Goal: Information Seeking & Learning: Learn about a topic

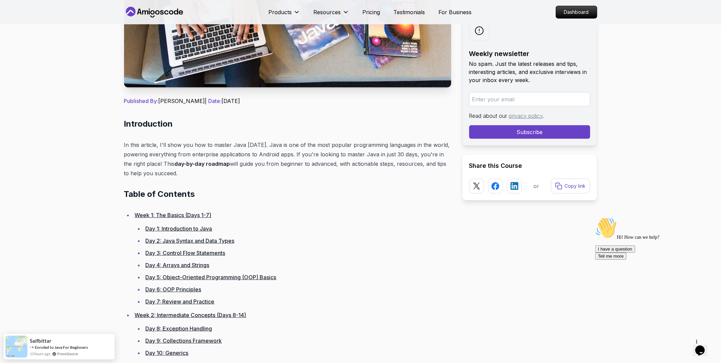
scroll to position [244, 0]
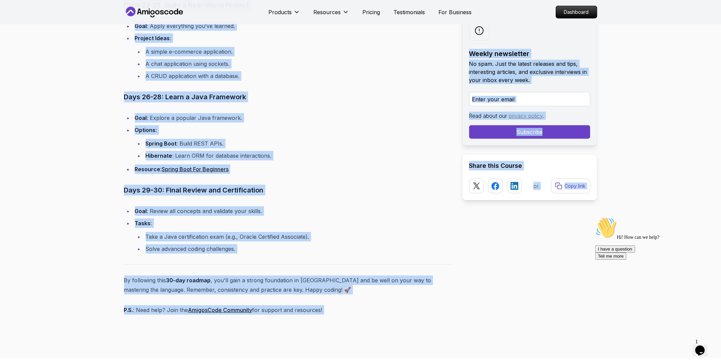
scroll to position [2840, 0]
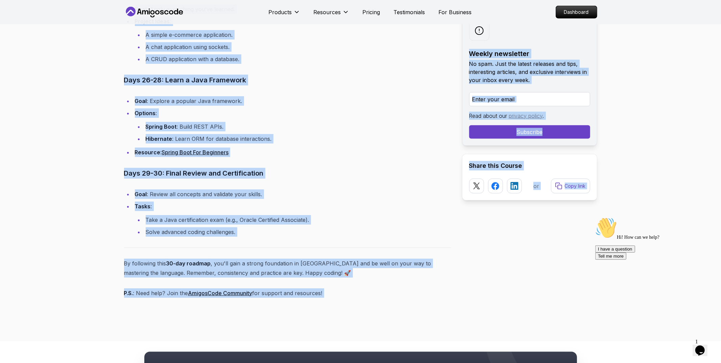
drag, startPoint x: 123, startPoint y: 79, endPoint x: 335, endPoint y: 292, distance: 301.2
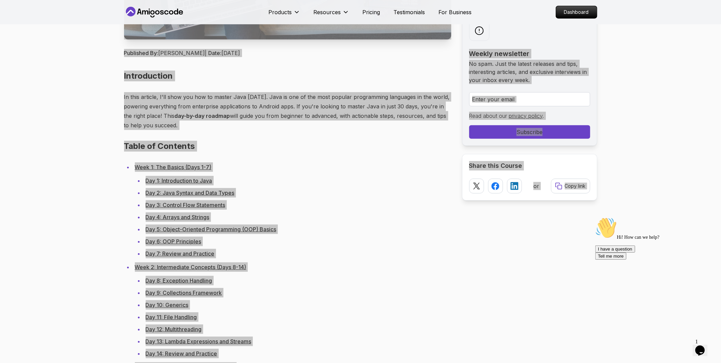
scroll to position [0, 0]
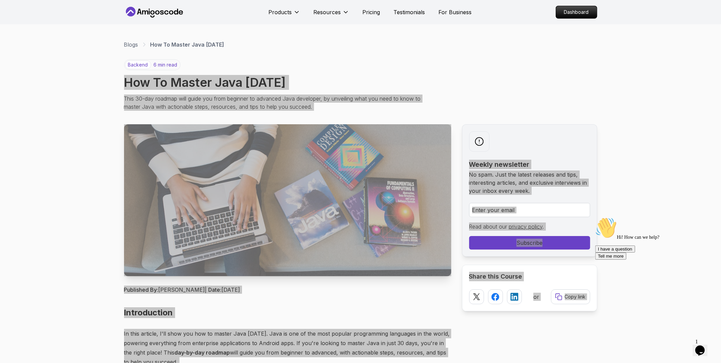
copy div "How To Master Java in 30 Days This 30-day roadmap will guide you from beginner …"
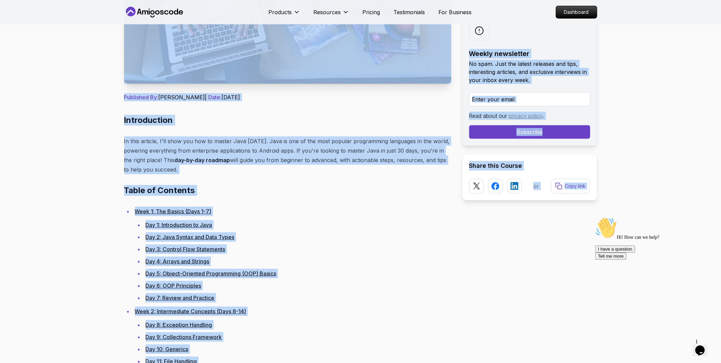
scroll to position [364, 0]
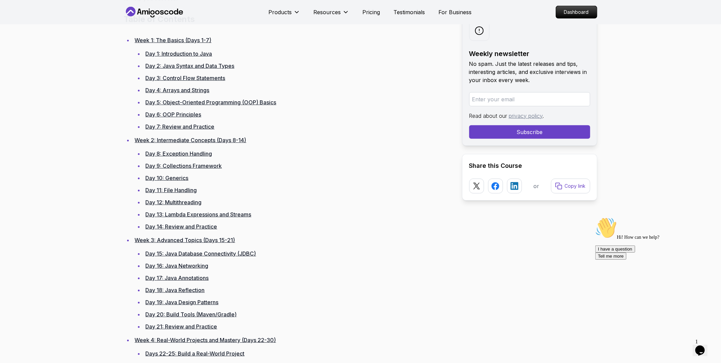
click at [180, 52] on link "Day 1: Introduction to Java" at bounding box center [179, 53] width 67 height 7
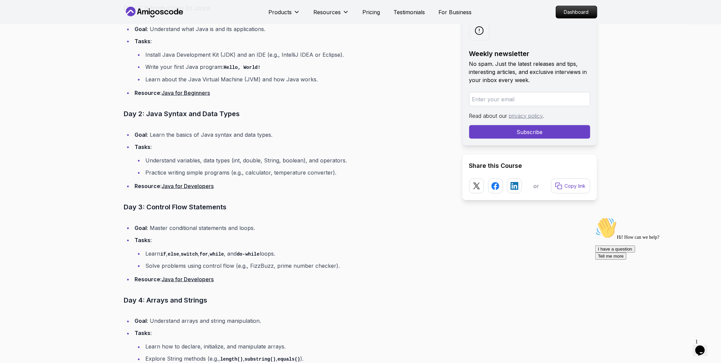
scroll to position [779, 0]
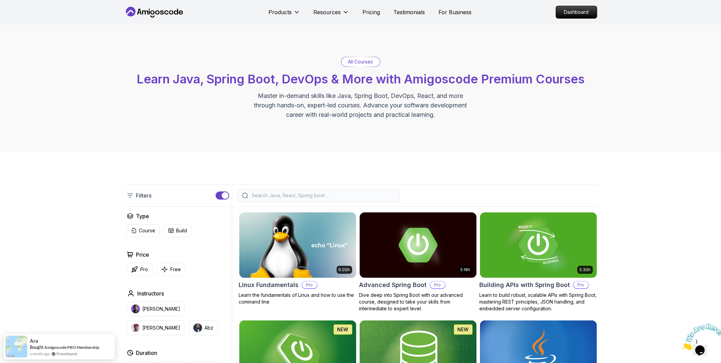
click at [320, 104] on p "Master in-demand skills like Java, Spring Boot, DevOps, React, and more through…" at bounding box center [360, 105] width 227 height 28
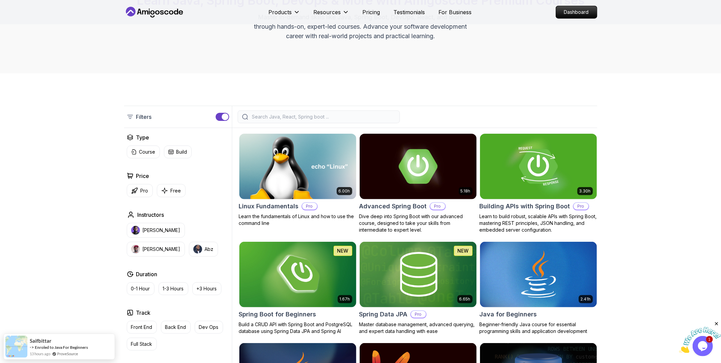
scroll to position [71, 0]
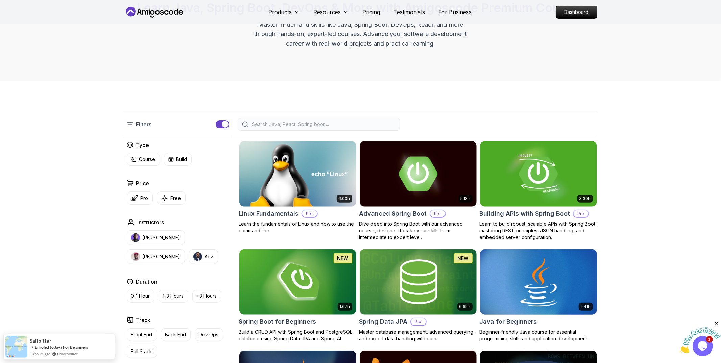
click at [516, 322] on h2 "Java for Beginners" at bounding box center [508, 321] width 57 height 9
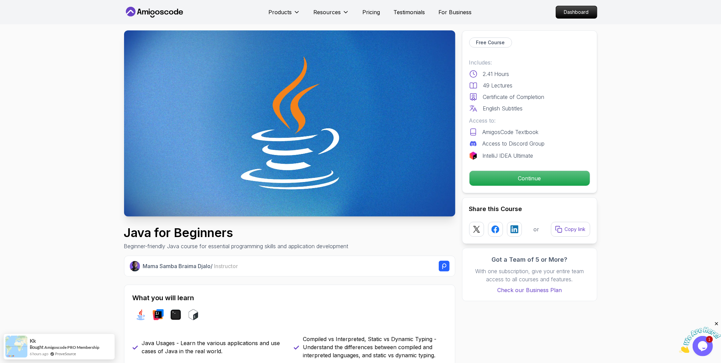
scroll to position [11, 0]
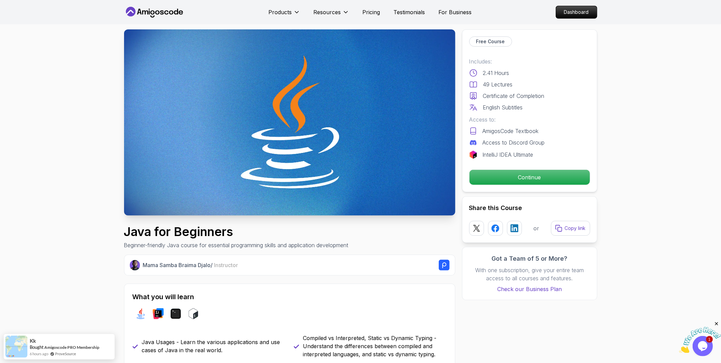
click at [177, 245] on p "Beginner-friendly Java course for essential programming skills and application …" at bounding box center [236, 245] width 224 height 8
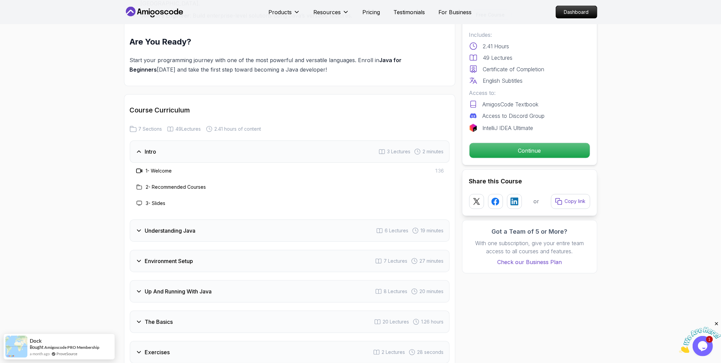
scroll to position [880, 0]
click at [139, 150] on icon at bounding box center [138, 151] width 3 height 2
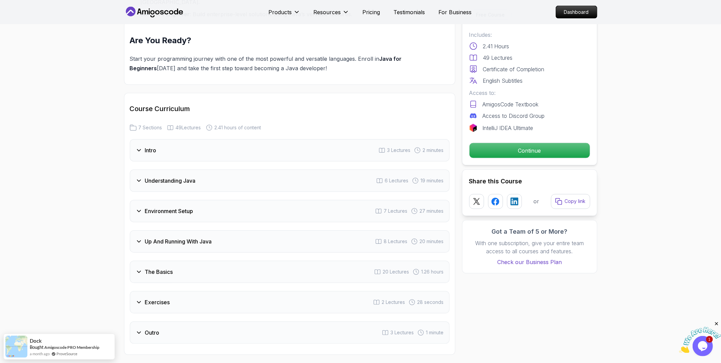
click at [139, 150] on icon at bounding box center [138, 151] width 3 height 2
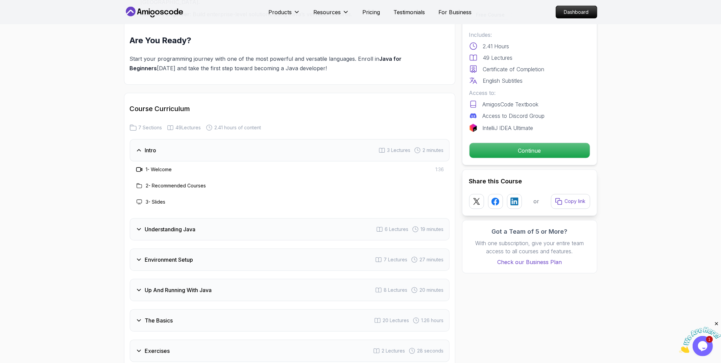
click at [139, 226] on icon at bounding box center [139, 229] width 7 height 7
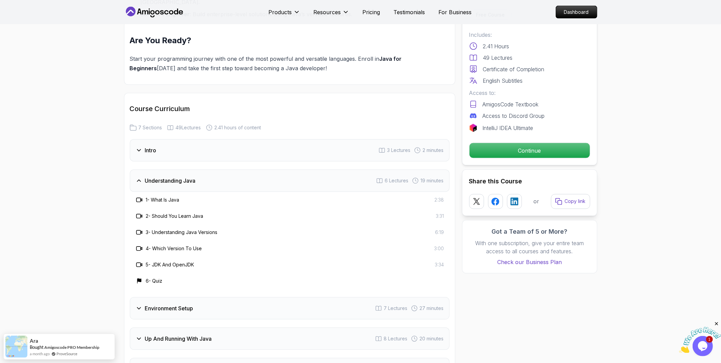
click at [167, 197] on h3 "1 - What Is Java" at bounding box center [162, 200] width 33 height 7
click at [160, 213] on h3 "2 - Should You Learn Java" at bounding box center [174, 216] width 57 height 7
click at [441, 197] on span "2:38" at bounding box center [439, 200] width 9 height 7
click at [171, 257] on div "5 - JDK And OpenJDK 3:34" at bounding box center [290, 265] width 320 height 16
click at [156, 278] on h3 "6 - Quiz" at bounding box center [154, 281] width 17 height 7
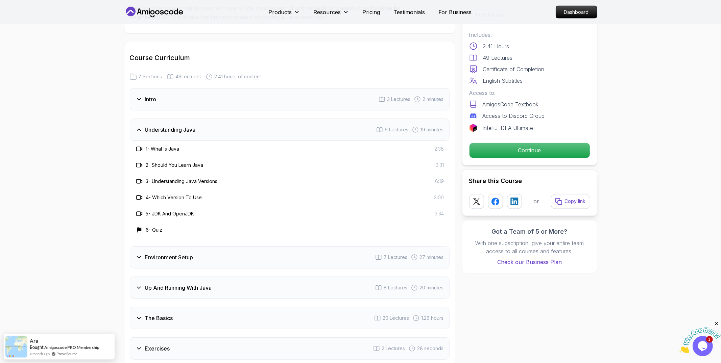
scroll to position [940, 0]
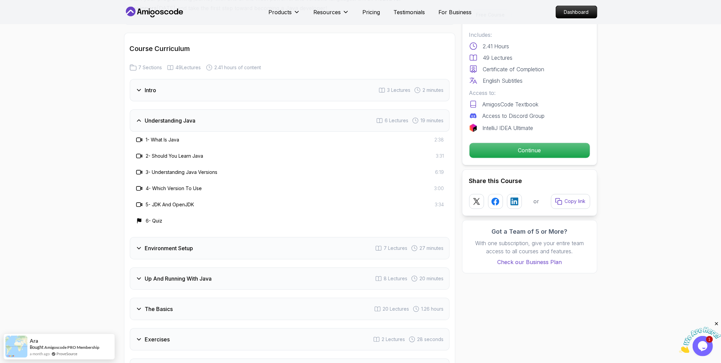
click at [190, 244] on h3 "Environment Setup" at bounding box center [169, 248] width 48 height 8
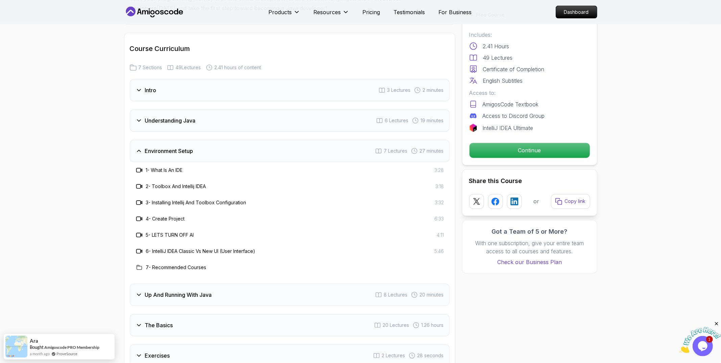
click at [148, 147] on h3 "Environment Setup" at bounding box center [169, 151] width 48 height 8
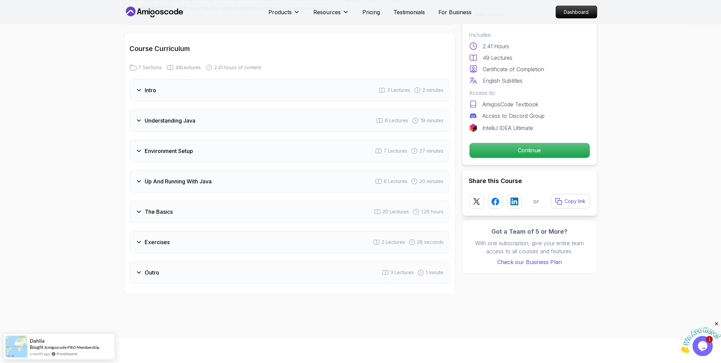
click at [141, 269] on icon at bounding box center [139, 272] width 7 height 7
click at [139, 269] on icon at bounding box center [139, 272] width 7 height 7
click at [158, 177] on h3 "Up And Running With Java" at bounding box center [178, 181] width 67 height 8
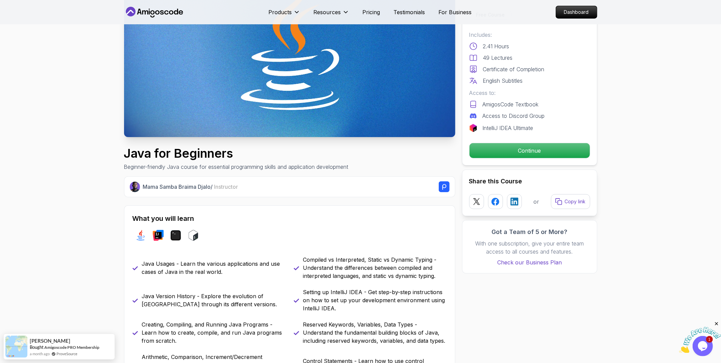
scroll to position [0, 0]
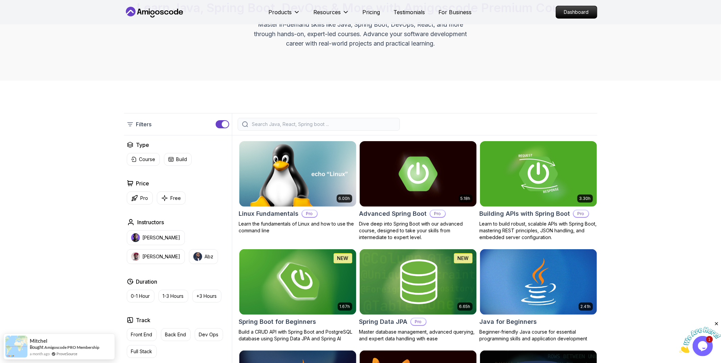
scroll to position [312, 0]
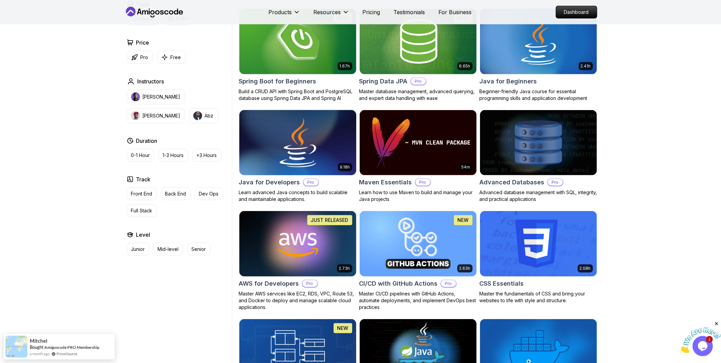
click at [272, 181] on h2 "Java for Developers" at bounding box center [269, 182] width 61 height 9
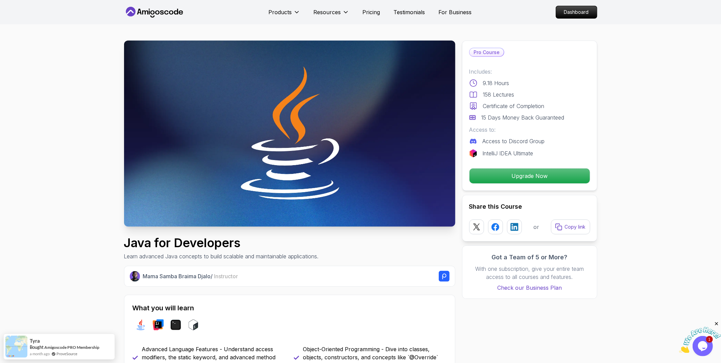
click at [490, 94] on p "158 Lectures" at bounding box center [498, 95] width 31 height 8
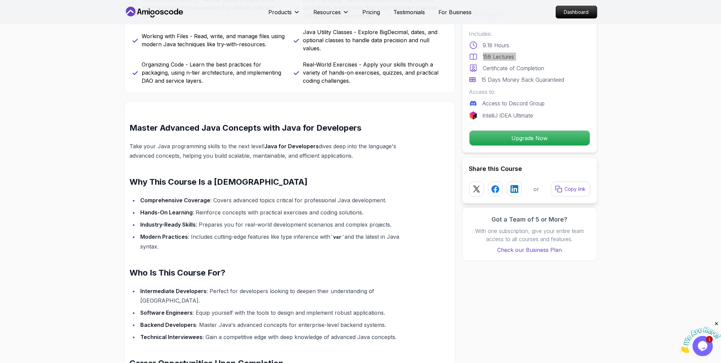
scroll to position [396, 0]
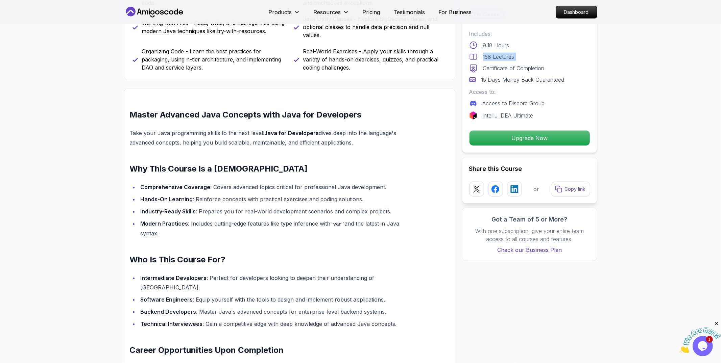
click at [152, 188] on strong "Comprehensive Coverage" at bounding box center [176, 187] width 70 height 7
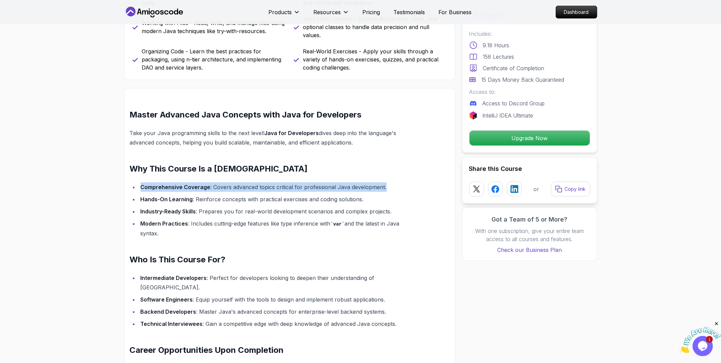
click at [152, 188] on strong "Comprehensive Coverage" at bounding box center [176, 187] width 70 height 7
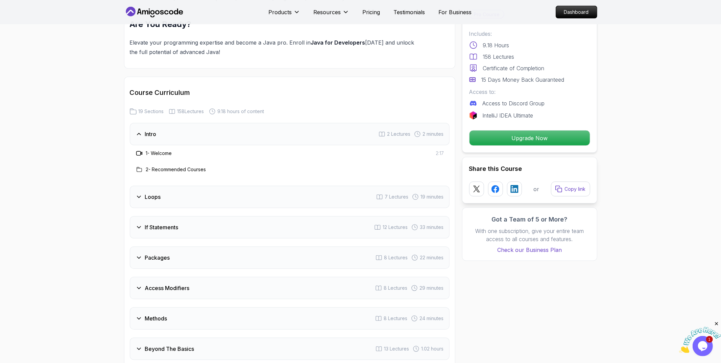
scroll to position [804, 0]
drag, startPoint x: 219, startPoint y: 98, endPoint x: 282, endPoint y: 99, distance: 62.2
click at [282, 107] on div "19 Sections 158 Lectures 9.18 hours of content" at bounding box center [290, 110] width 320 height 7
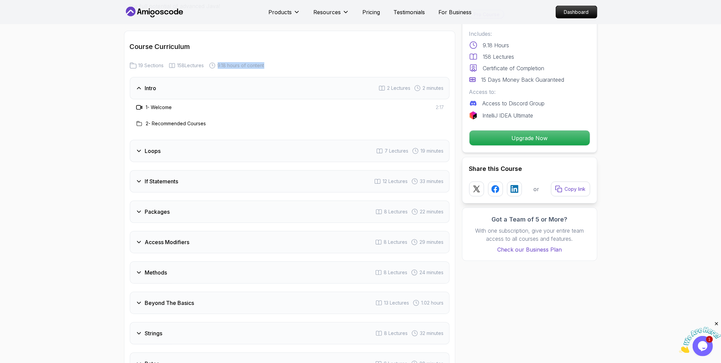
scroll to position [854, 0]
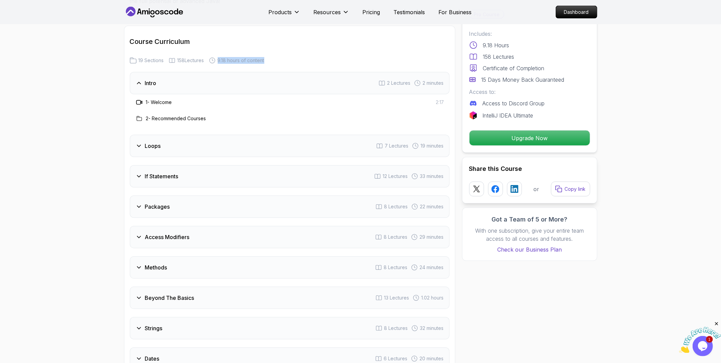
click at [140, 143] on icon at bounding box center [139, 146] width 7 height 7
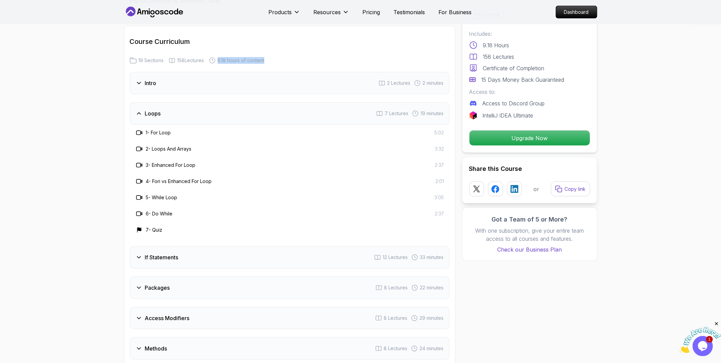
click at [138, 110] on icon at bounding box center [139, 113] width 7 height 7
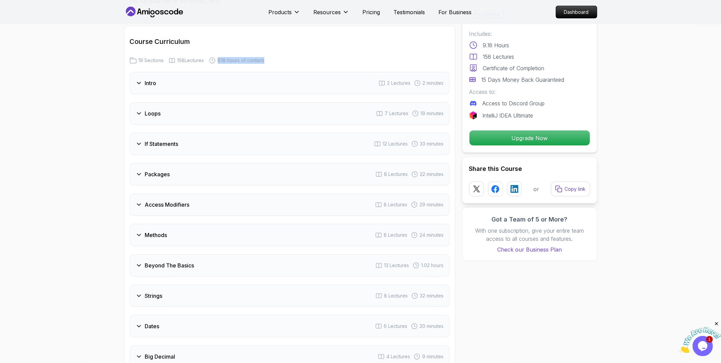
click at [137, 141] on icon at bounding box center [139, 144] width 7 height 7
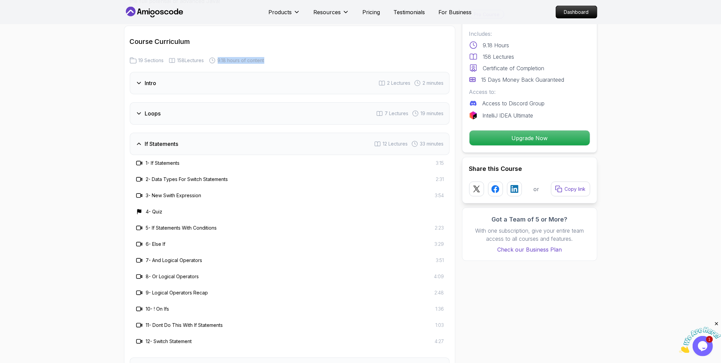
click at [137, 141] on icon at bounding box center [139, 144] width 7 height 7
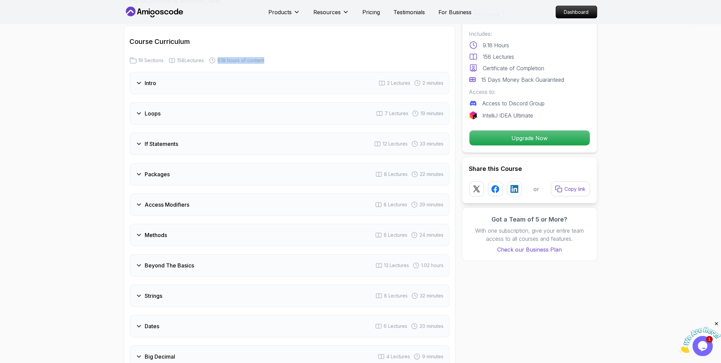
click at [137, 171] on icon at bounding box center [139, 174] width 7 height 7
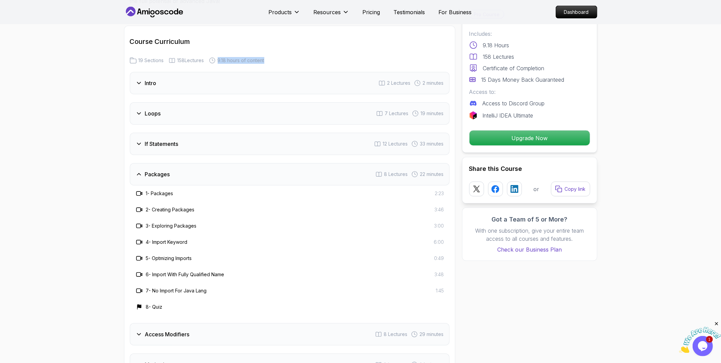
click at [137, 171] on icon at bounding box center [139, 174] width 7 height 7
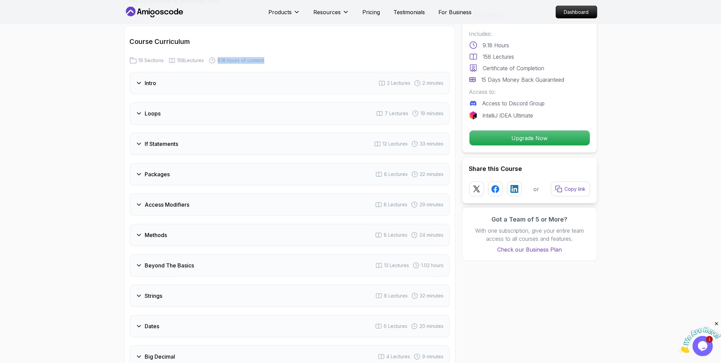
click at [137, 201] on icon at bounding box center [139, 204] width 7 height 7
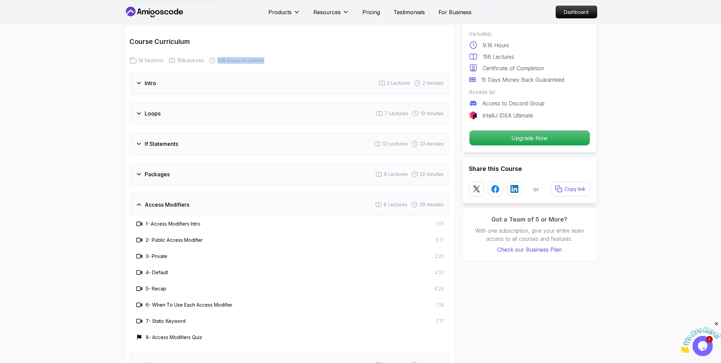
click at [137, 204] on icon at bounding box center [138, 205] width 3 height 2
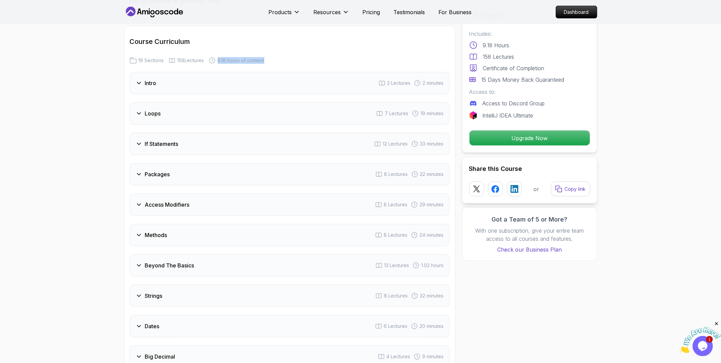
click at [137, 234] on icon at bounding box center [138, 235] width 3 height 2
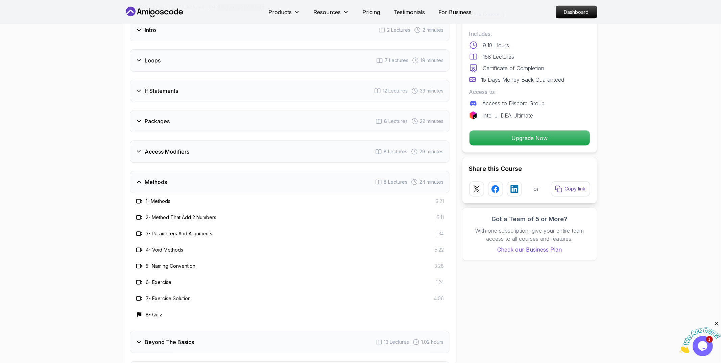
scroll to position [909, 0]
click at [138, 177] on icon at bounding box center [139, 180] width 7 height 7
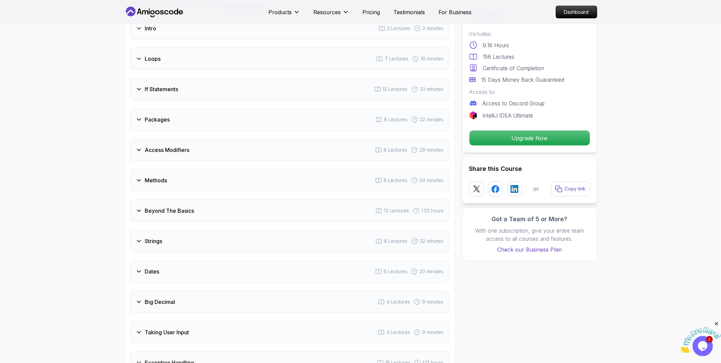
click at [137, 208] on icon at bounding box center [139, 211] width 7 height 7
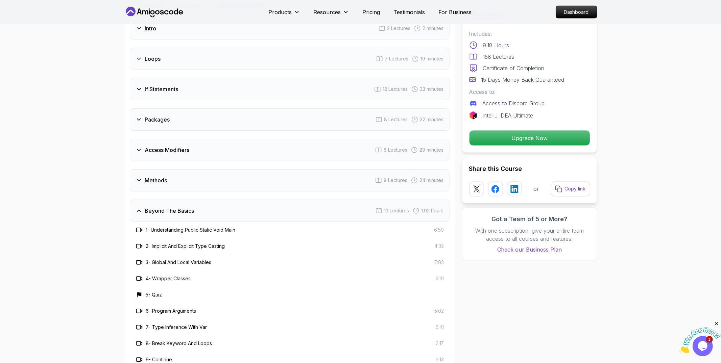
click at [137, 208] on icon at bounding box center [139, 211] width 7 height 7
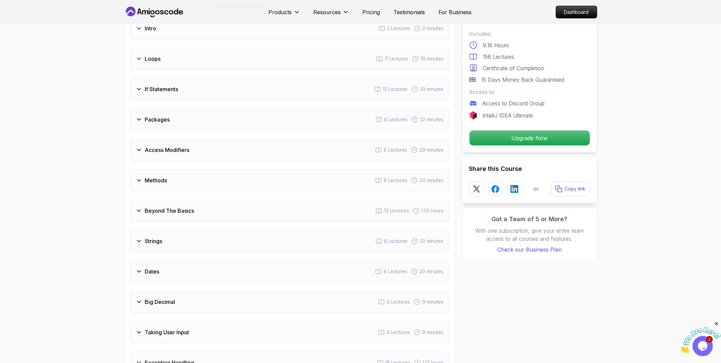
click at [137, 208] on icon at bounding box center [139, 211] width 7 height 7
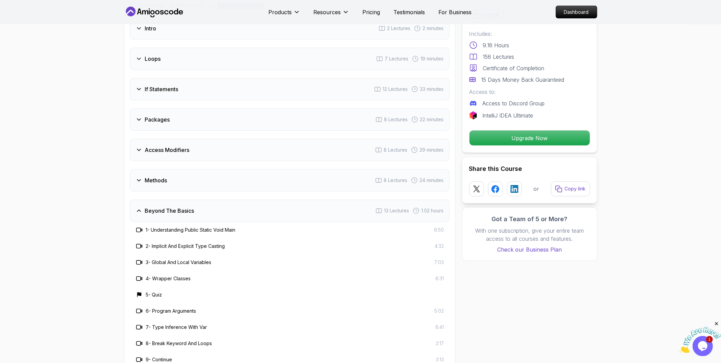
click at [137, 208] on icon at bounding box center [139, 211] width 7 height 7
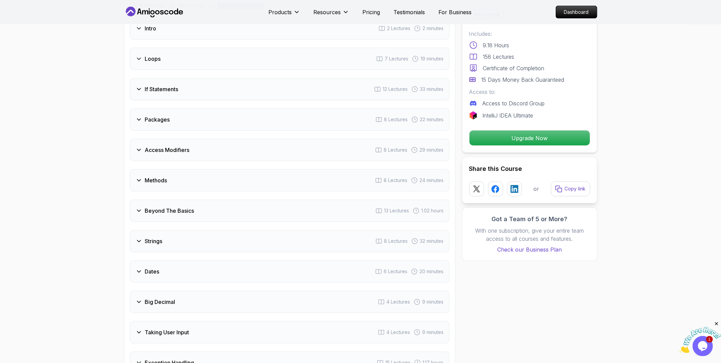
click at [140, 240] on icon at bounding box center [138, 241] width 3 height 2
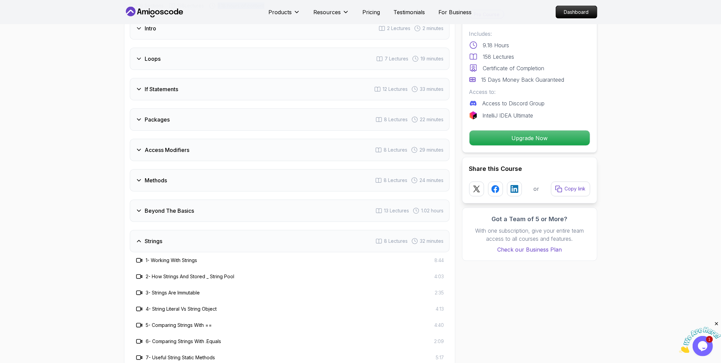
click at [140, 238] on icon at bounding box center [139, 241] width 7 height 7
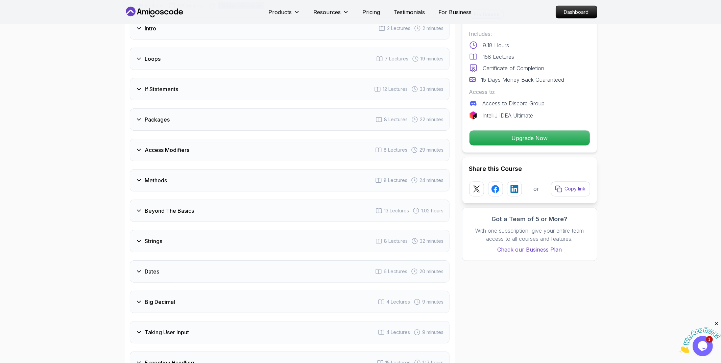
click at [138, 268] on icon at bounding box center [139, 271] width 7 height 7
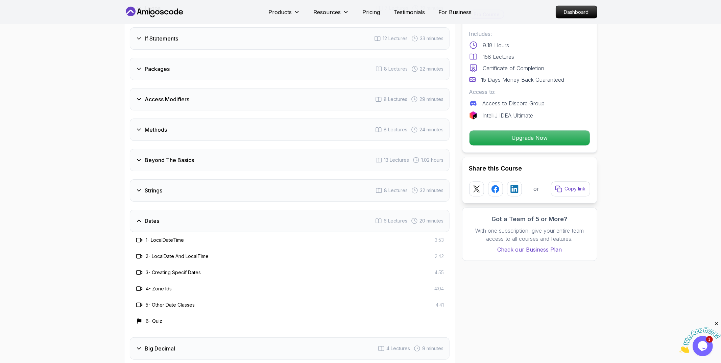
scroll to position [964, 0]
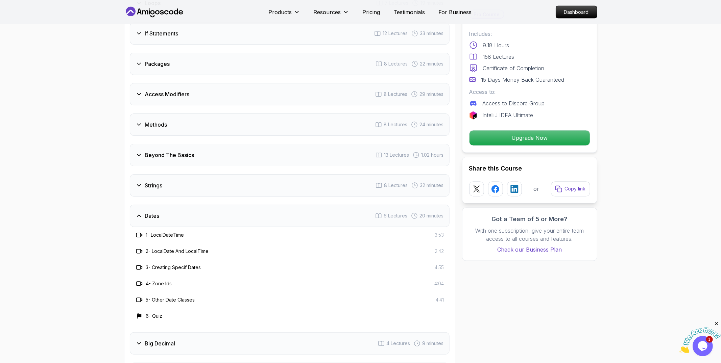
click at [138, 215] on icon at bounding box center [138, 216] width 3 height 2
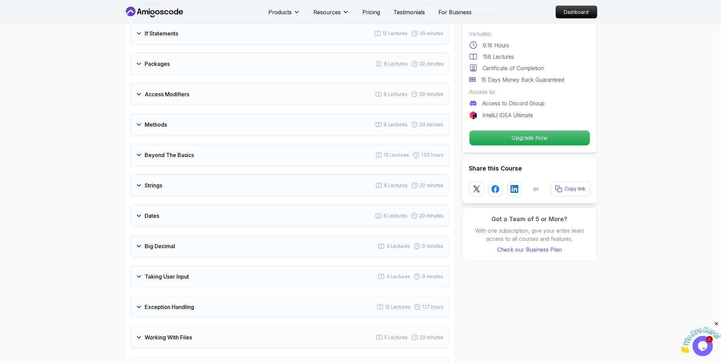
click at [138, 245] on icon at bounding box center [138, 246] width 3 height 2
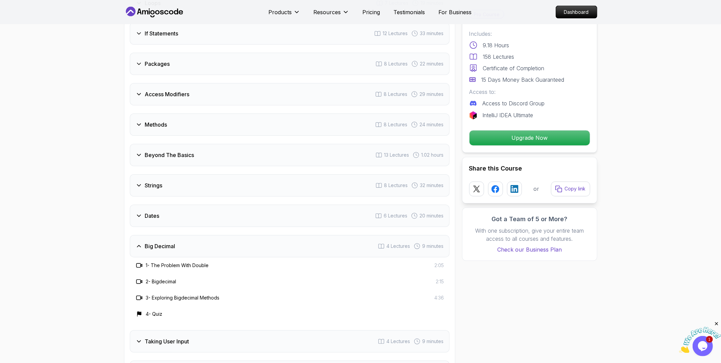
click at [138, 243] on icon at bounding box center [139, 246] width 7 height 7
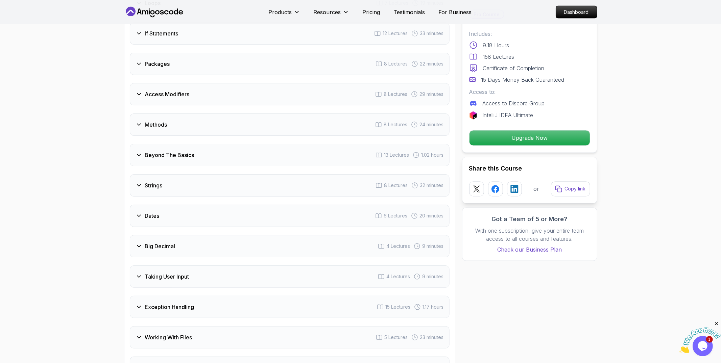
click at [139, 273] on icon at bounding box center [139, 276] width 7 height 7
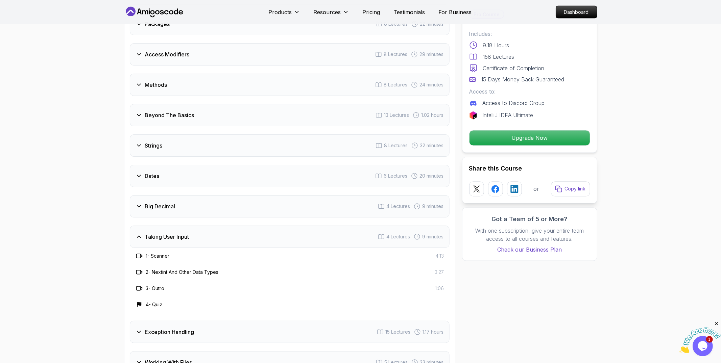
scroll to position [1006, 0]
click at [139, 232] on icon at bounding box center [139, 235] width 7 height 7
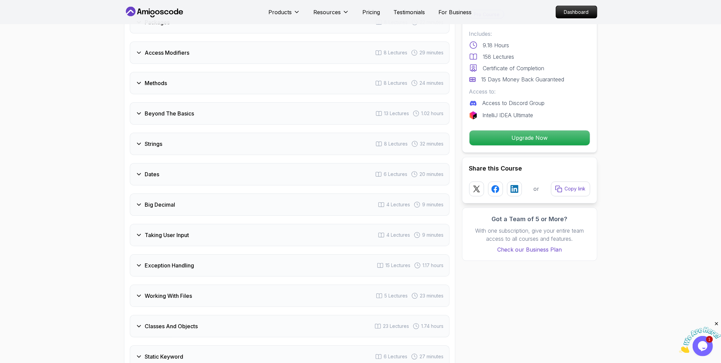
click at [139, 262] on icon at bounding box center [139, 265] width 7 height 7
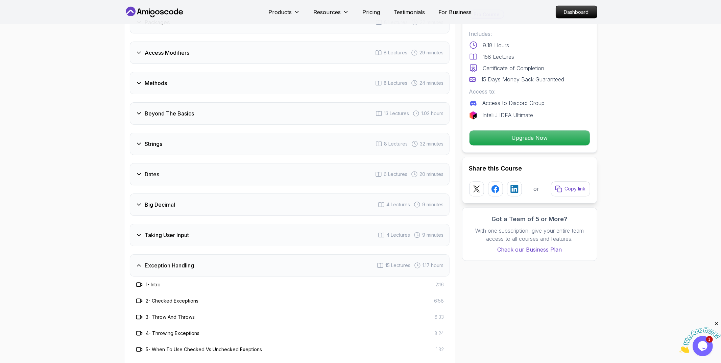
click at [139, 262] on icon at bounding box center [139, 265] width 7 height 7
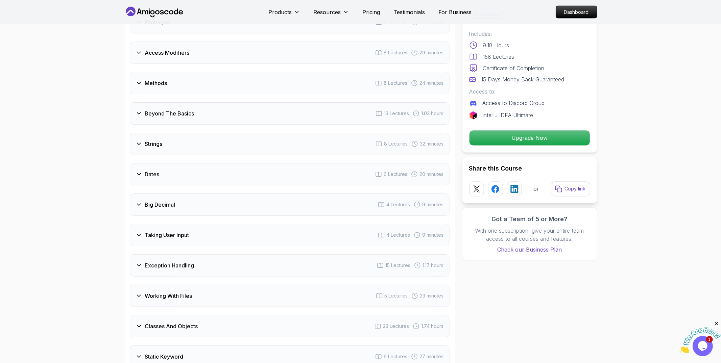
click at [140, 293] on icon at bounding box center [139, 296] width 7 height 7
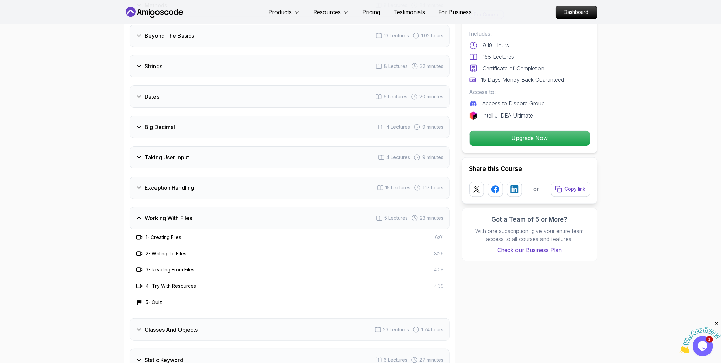
scroll to position [1086, 0]
click at [137, 213] on icon at bounding box center [139, 216] width 7 height 7
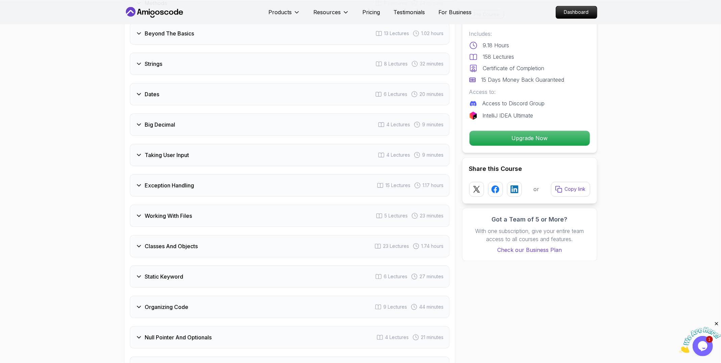
click at [138, 243] on icon at bounding box center [139, 246] width 7 height 7
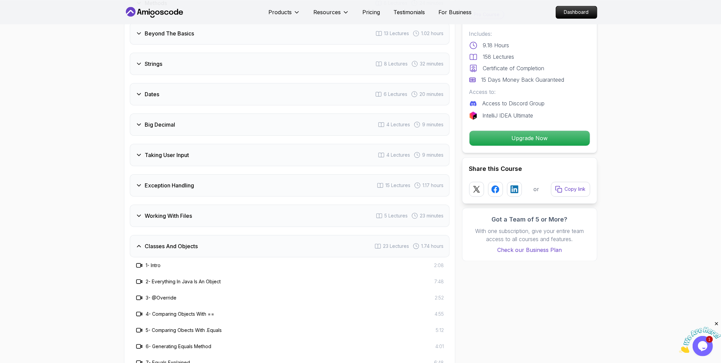
click at [166, 295] on h3 "3 - @Override" at bounding box center [161, 298] width 31 height 7
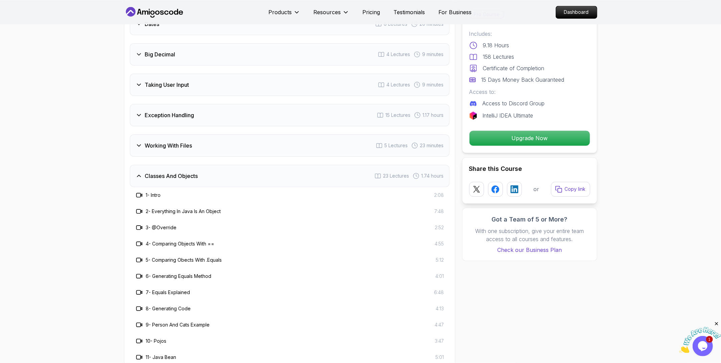
scroll to position [1151, 0]
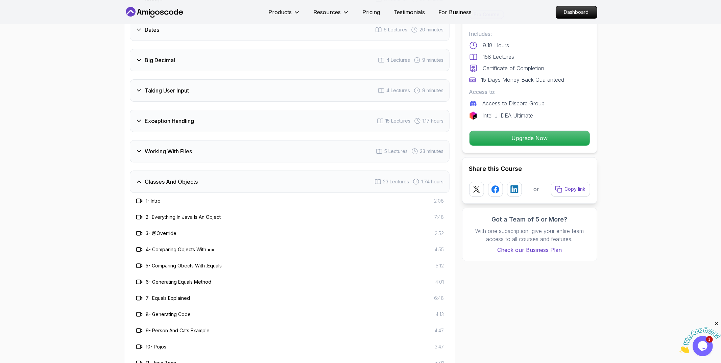
click at [138, 178] on icon at bounding box center [139, 181] width 7 height 7
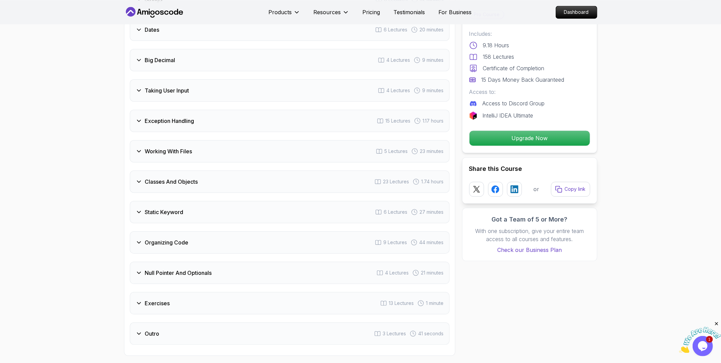
click at [136, 209] on icon at bounding box center [139, 212] width 7 height 7
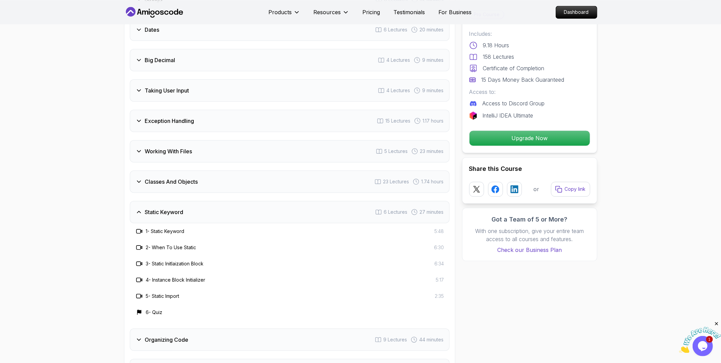
click at [136, 209] on icon at bounding box center [139, 212] width 7 height 7
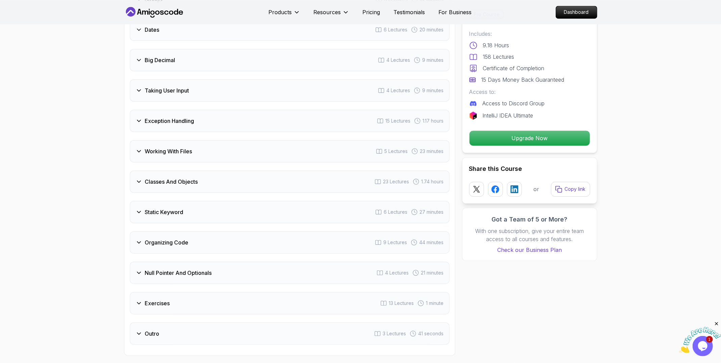
click at [136, 239] on icon at bounding box center [139, 242] width 7 height 7
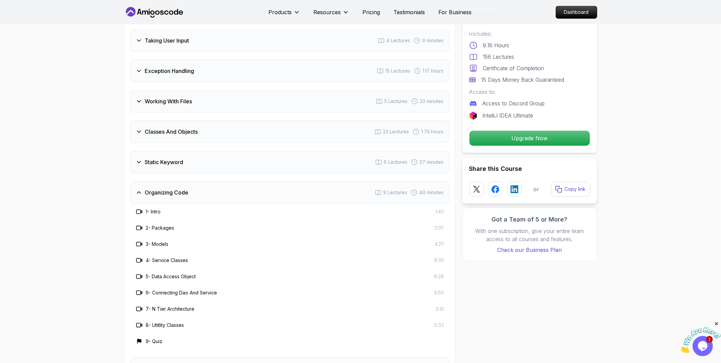
scroll to position [1202, 0]
click at [142, 187] on div "Organizing Code" at bounding box center [162, 191] width 53 height 8
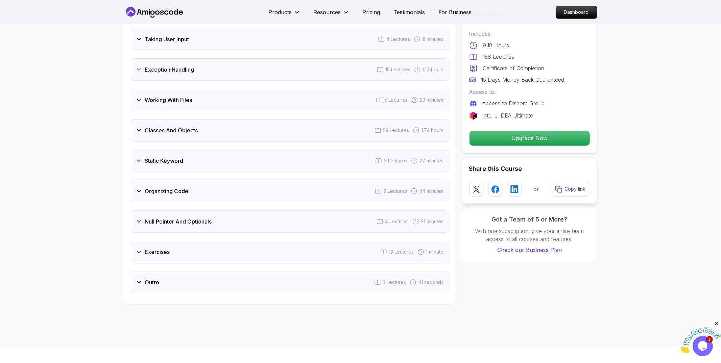
click at [137, 218] on icon at bounding box center [139, 221] width 7 height 7
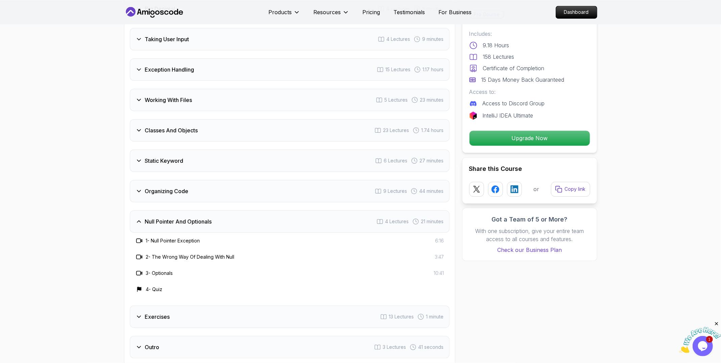
click at [137, 218] on icon at bounding box center [139, 221] width 7 height 7
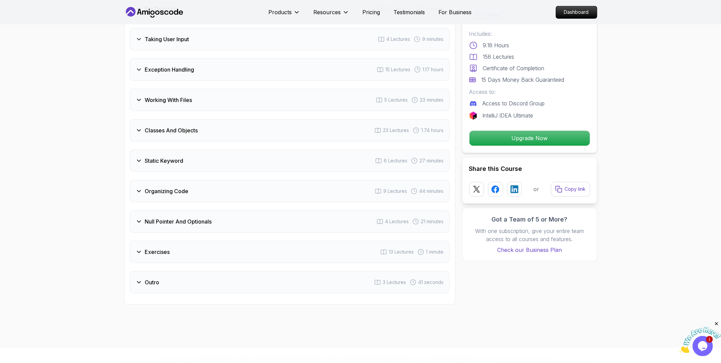
click at [136, 249] on icon at bounding box center [139, 252] width 7 height 7
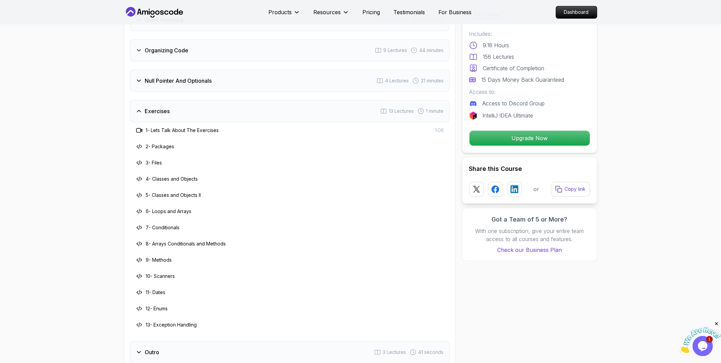
scroll to position [1344, 0]
click at [138, 349] on icon at bounding box center [139, 352] width 7 height 7
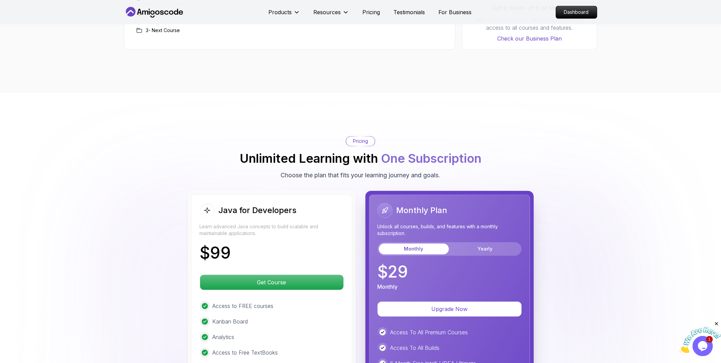
scroll to position [1506, 0]
click at [243, 205] on h2 "Java for Developers" at bounding box center [258, 210] width 78 height 11
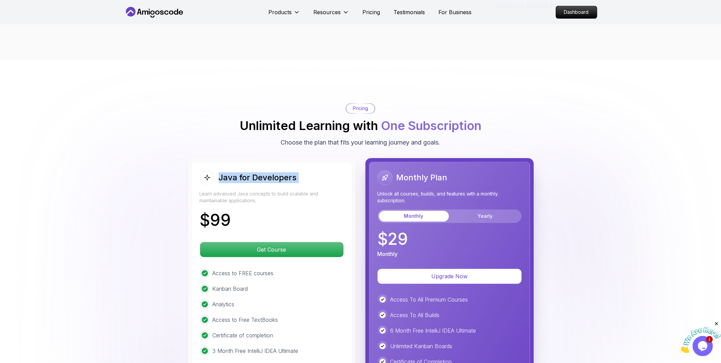
scroll to position [1562, 0]
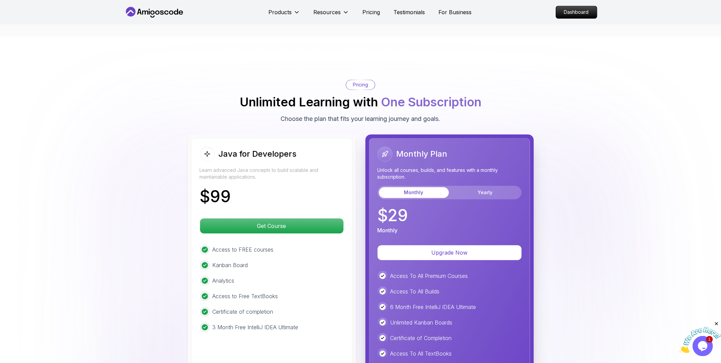
click at [222, 261] on p "Kanban Board" at bounding box center [230, 265] width 35 height 8
click at [228, 277] on p "Analytics" at bounding box center [224, 281] width 22 height 8
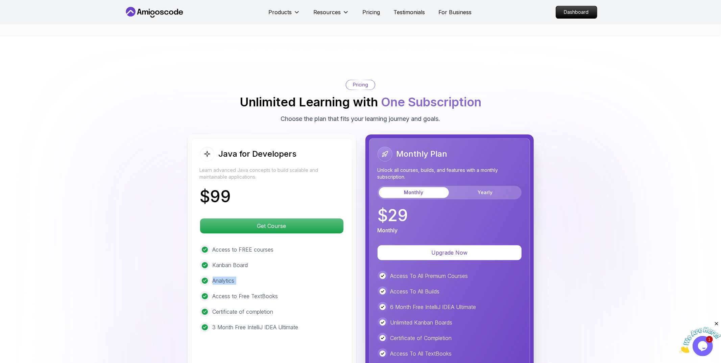
click at [228, 277] on p "Analytics" at bounding box center [224, 281] width 22 height 8
click at [228, 324] on p "3 Month Free IntelliJ IDEA Ultimate" at bounding box center [256, 328] width 86 height 8
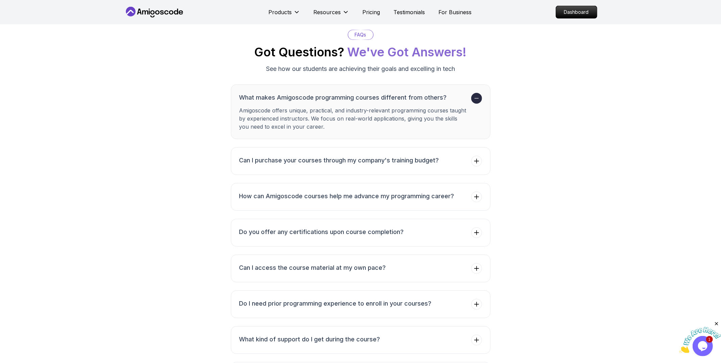
scroll to position [2502, 0]
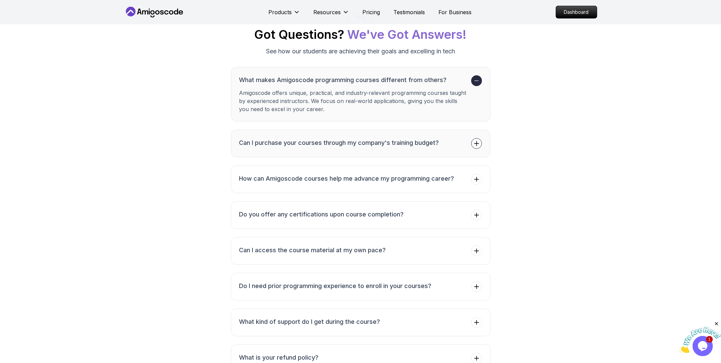
click at [476, 140] on icon at bounding box center [476, 143] width 7 height 7
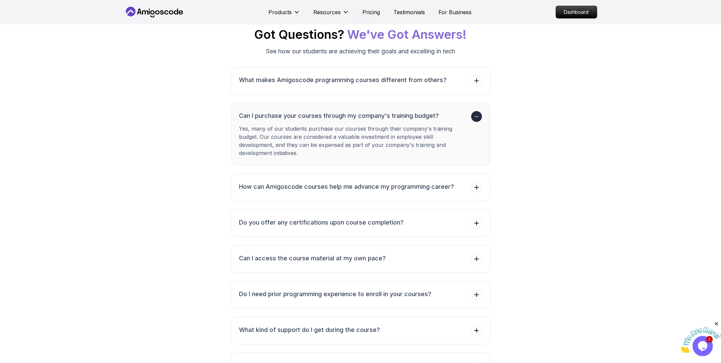
click at [474, 113] on icon at bounding box center [476, 116] width 7 height 7
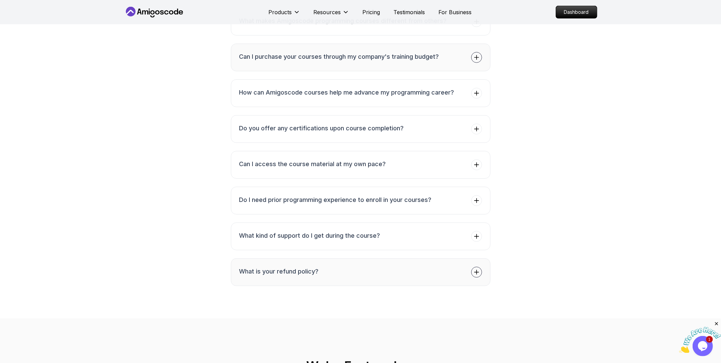
scroll to position [2560, 0]
click at [477, 271] on icon at bounding box center [476, 274] width 7 height 7
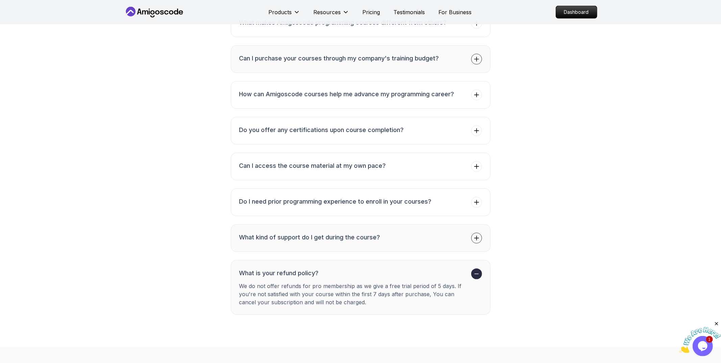
click at [479, 235] on icon at bounding box center [476, 238] width 7 height 7
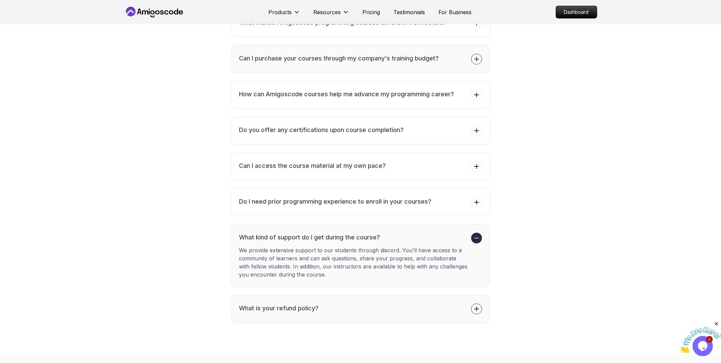
click at [479, 235] on icon at bounding box center [476, 238] width 7 height 7
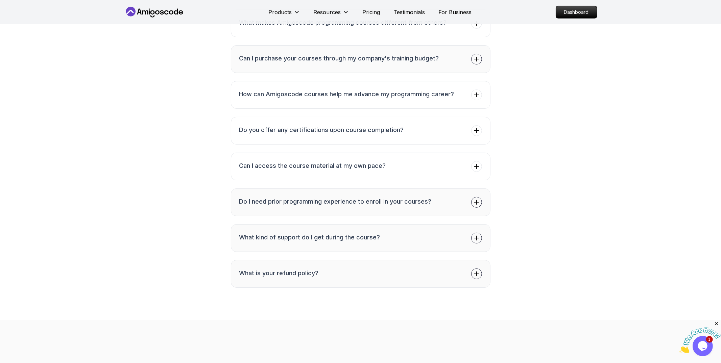
scroll to position [2551, 0]
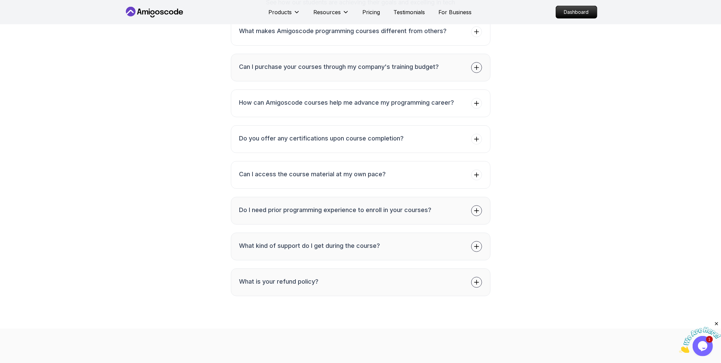
click at [476, 209] on icon at bounding box center [476, 211] width 4 height 4
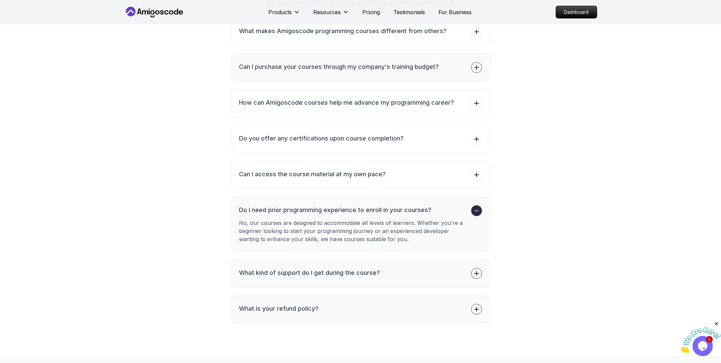
click at [476, 208] on icon at bounding box center [476, 211] width 7 height 7
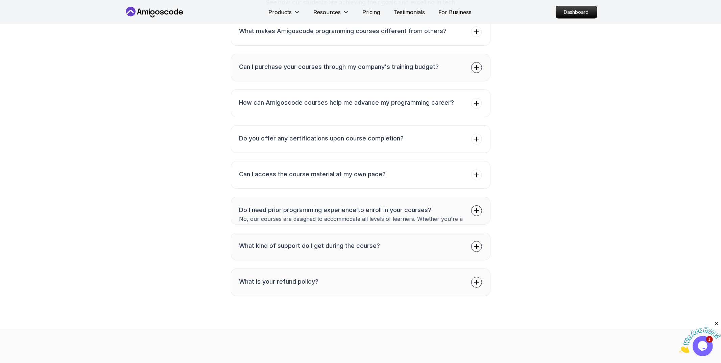
click at [476, 209] on icon at bounding box center [476, 211] width 4 height 4
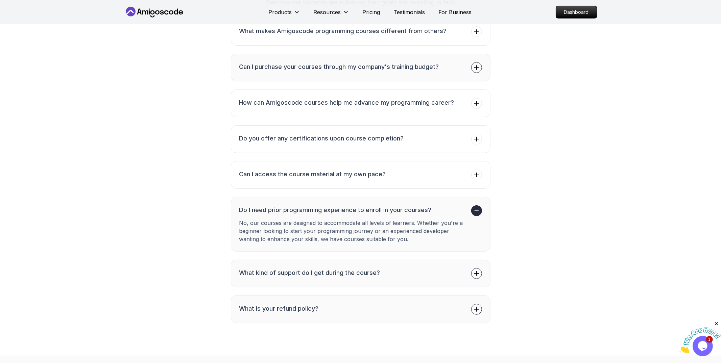
click at [476, 208] on icon at bounding box center [476, 211] width 7 height 7
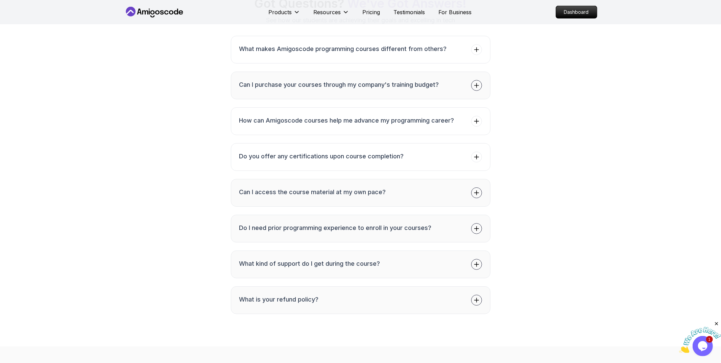
scroll to position [2532, 0]
click at [475, 191] on icon at bounding box center [476, 194] width 7 height 7
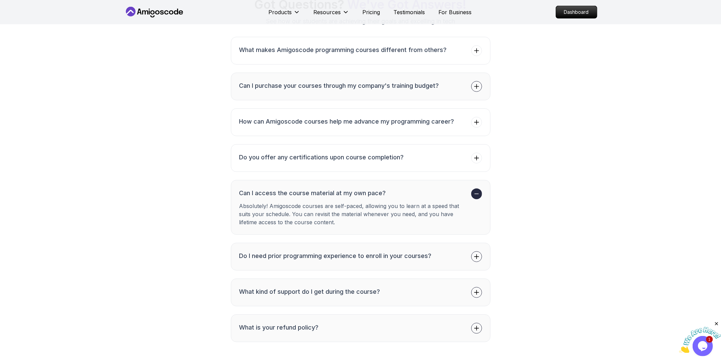
click at [475, 191] on icon at bounding box center [476, 194] width 7 height 7
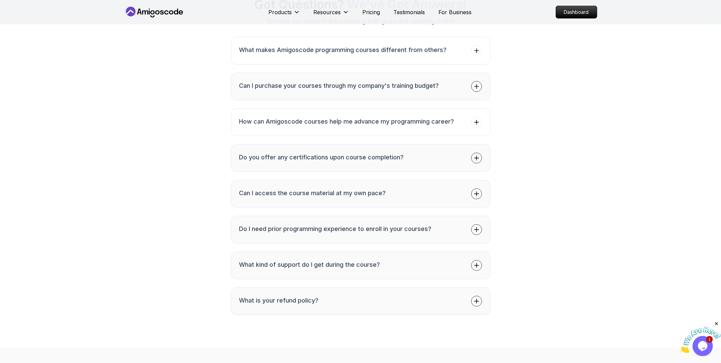
click at [477, 155] on icon at bounding box center [476, 158] width 7 height 7
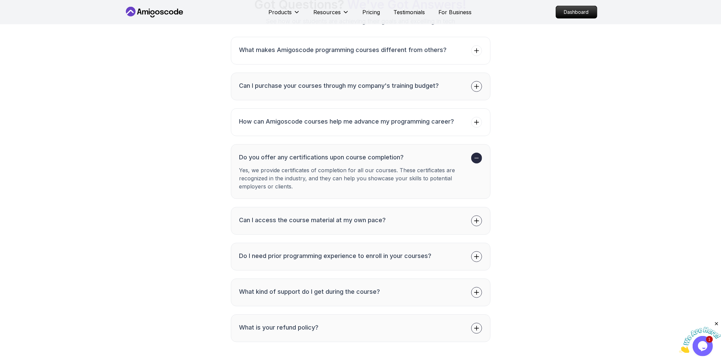
click at [477, 155] on icon at bounding box center [476, 158] width 7 height 7
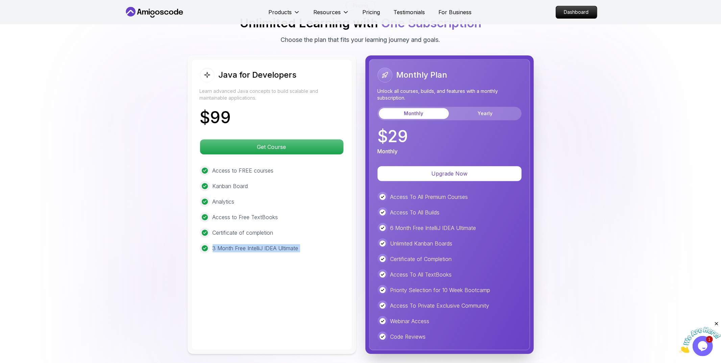
scroll to position [1612, 0]
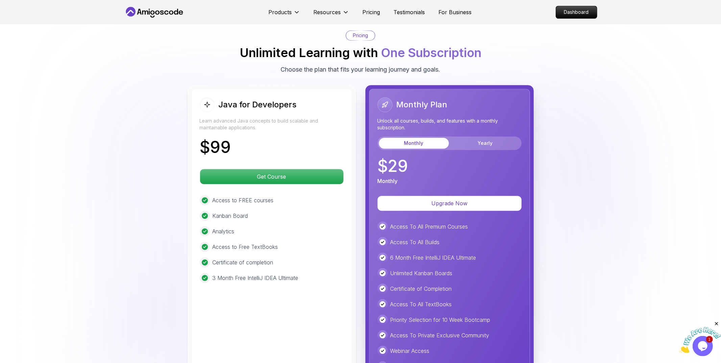
click at [475, 137] on div "Monthly Yearly" at bounding box center [450, 144] width 144 height 14
click at [483, 138] on button "Yearly" at bounding box center [485, 143] width 70 height 11
click at [425, 138] on button "Monthly" at bounding box center [414, 143] width 70 height 11
click at [466, 138] on button "Yearly" at bounding box center [485, 143] width 70 height 11
click at [431, 138] on button "Monthly" at bounding box center [414, 143] width 70 height 11
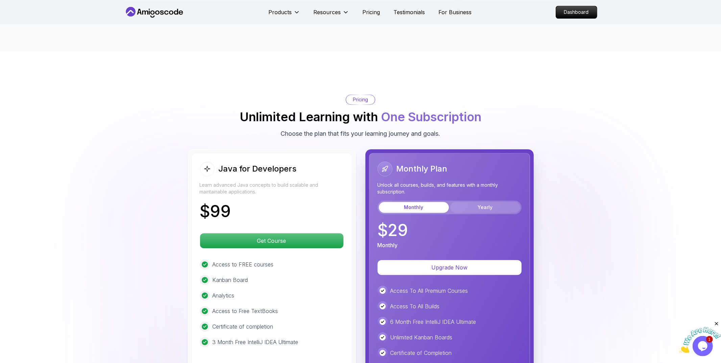
scroll to position [1534, 0]
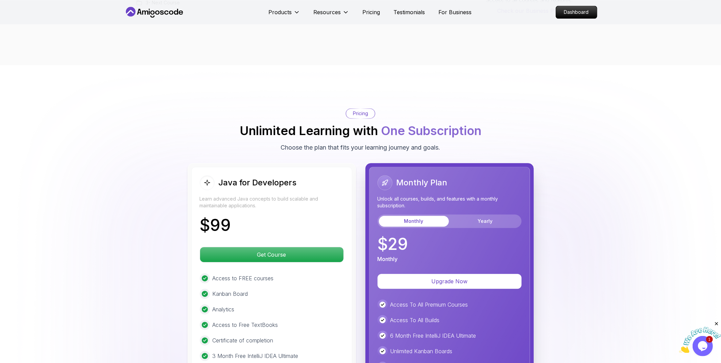
click at [397, 123] on span "One Subscription" at bounding box center [431, 130] width 100 height 15
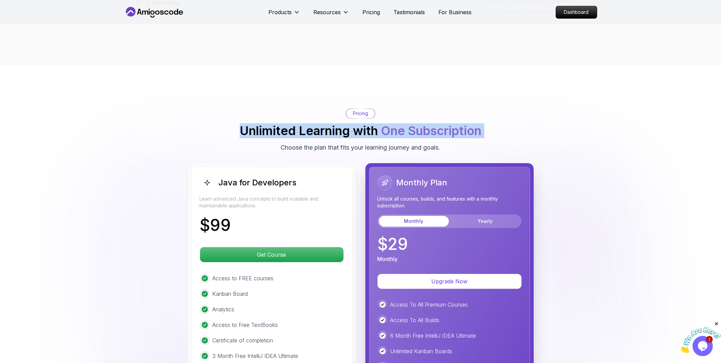
click at [397, 123] on span "One Subscription" at bounding box center [431, 130] width 100 height 15
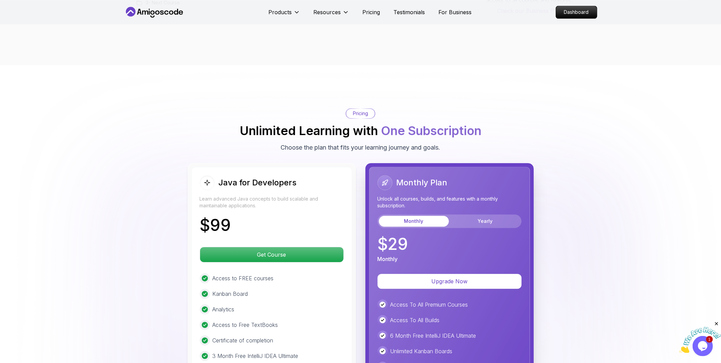
click at [357, 143] on p "Choose the plan that fits your learning journey and goals." at bounding box center [361, 147] width 160 height 9
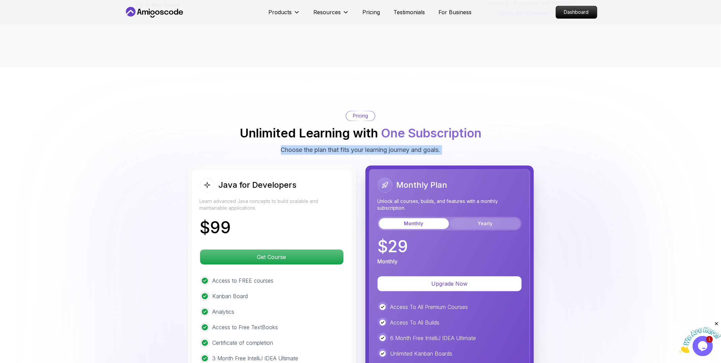
click at [459, 218] on button "Yearly" at bounding box center [485, 223] width 70 height 11
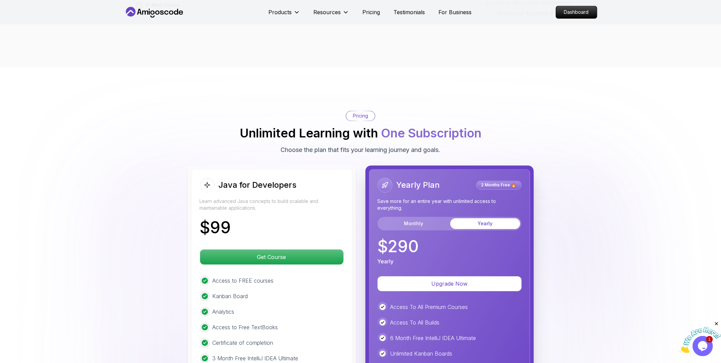
click at [429, 217] on div "Monthly Yearly" at bounding box center [450, 224] width 144 height 14
click at [440, 126] on span "One Subscription" at bounding box center [431, 133] width 100 height 15
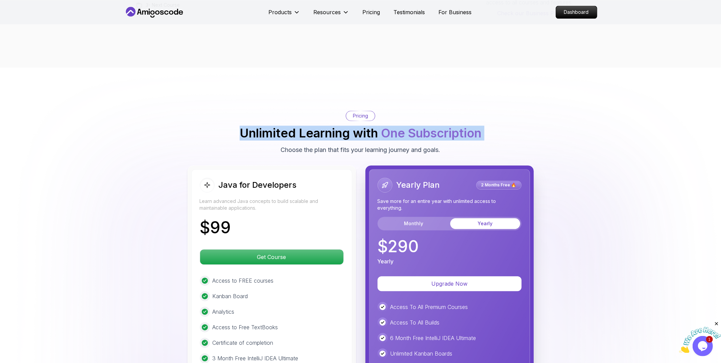
click at [440, 126] on span "One Subscription" at bounding box center [431, 133] width 100 height 15
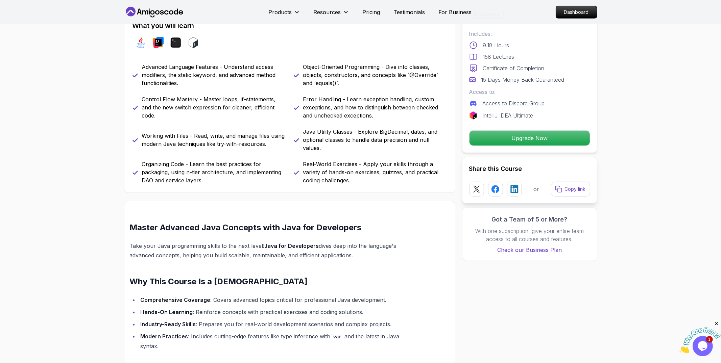
scroll to position [0, 0]
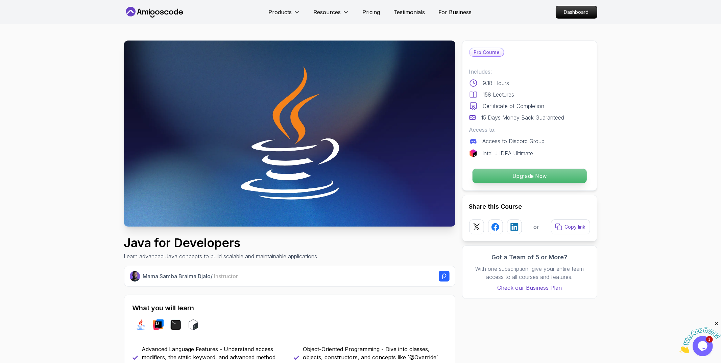
click at [529, 175] on p "Upgrade Now" at bounding box center [529, 176] width 114 height 14
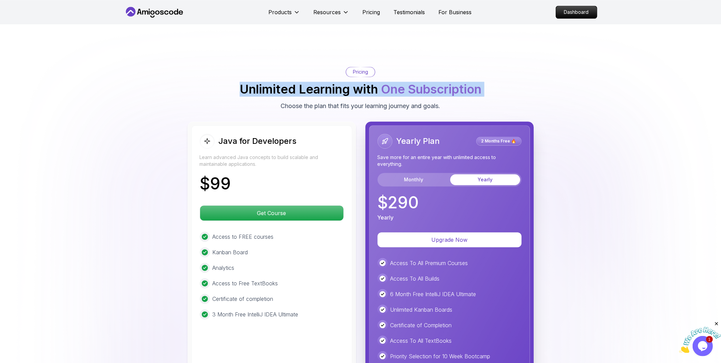
scroll to position [1582, 0]
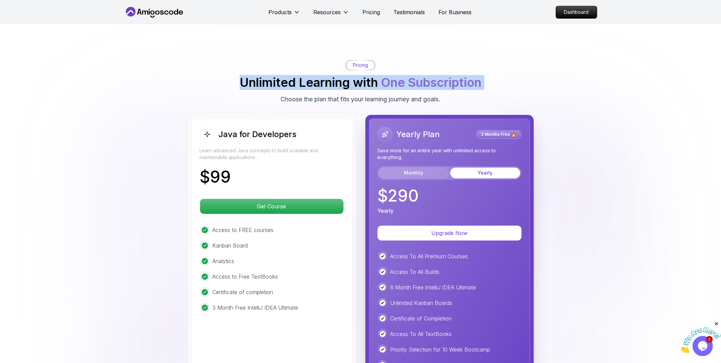
click at [427, 168] on button "Monthly" at bounding box center [414, 173] width 70 height 11
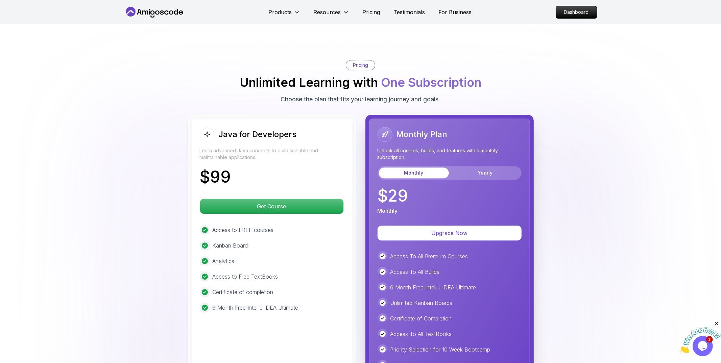
click at [398, 188] on p "$ 29" at bounding box center [393, 196] width 31 height 16
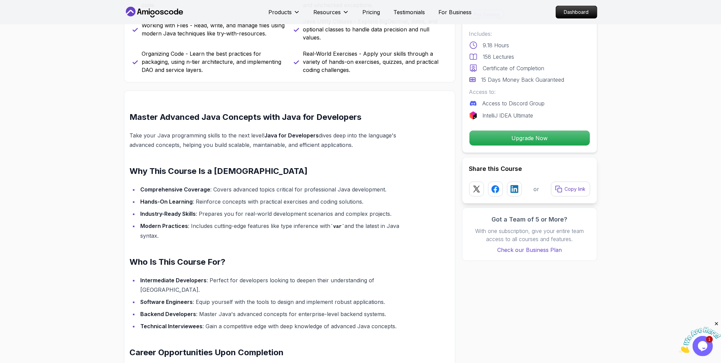
scroll to position [225, 0]
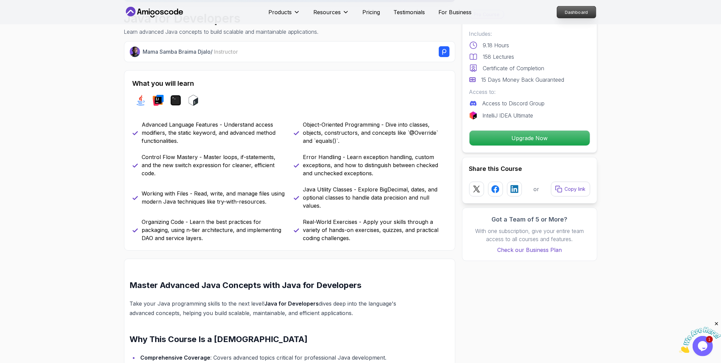
click at [584, 10] on p "Dashboard" at bounding box center [576, 11] width 39 height 11
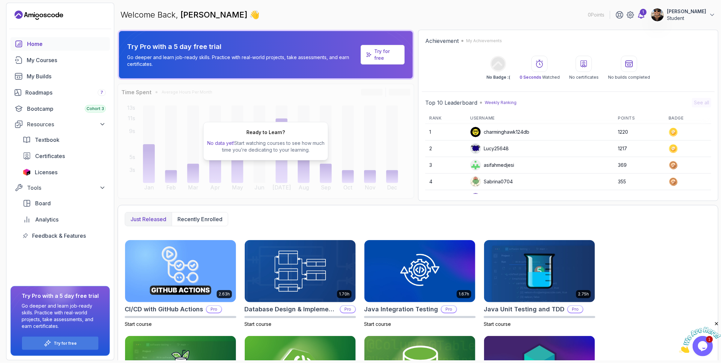
click at [643, 14] on div "1" at bounding box center [643, 12] width 7 height 7
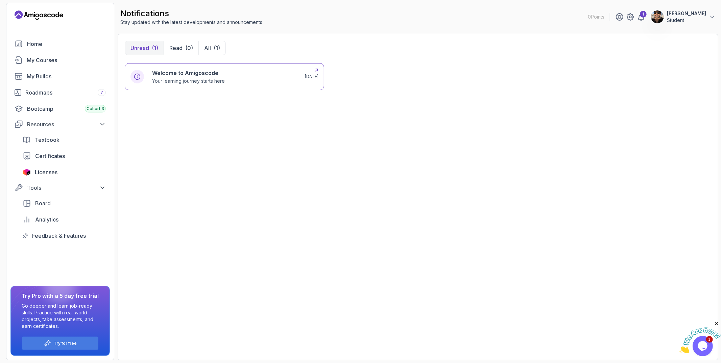
click at [189, 69] on h6 "Welcome to Amigoscode" at bounding box center [188, 73] width 73 height 8
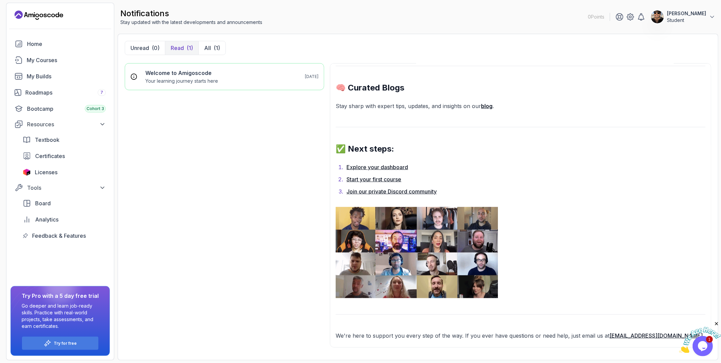
scroll to position [471, 0]
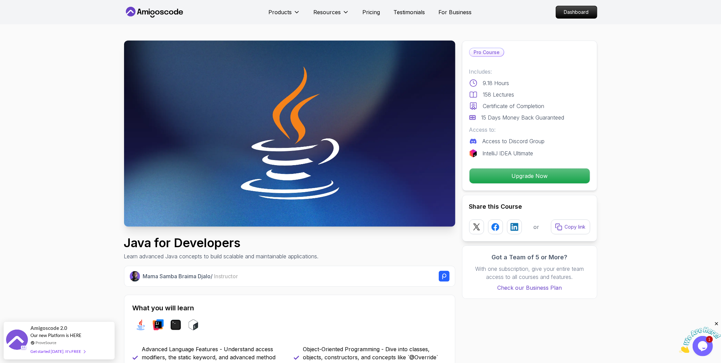
click at [489, 53] on p "Pro Course" at bounding box center [487, 52] width 34 height 8
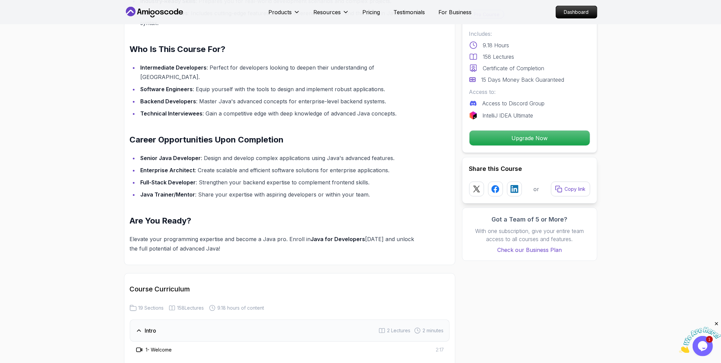
scroll to position [656, 0]
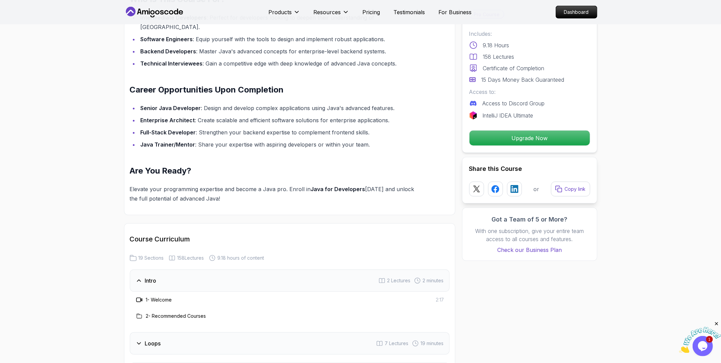
click at [220, 255] on span "9.18 hours of content" at bounding box center [241, 258] width 47 height 7
copy div "9.18 hours of content"
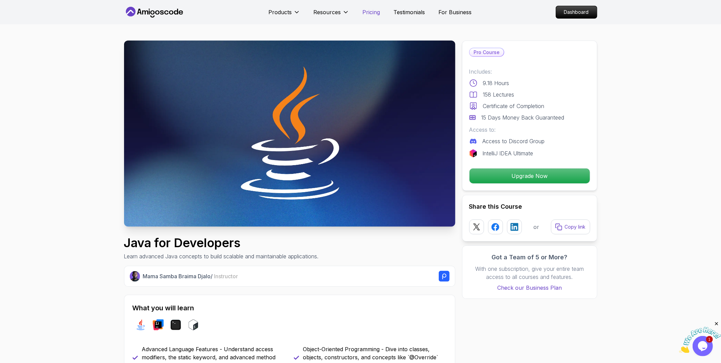
click at [370, 12] on p "Pricing" at bounding box center [372, 12] width 18 height 8
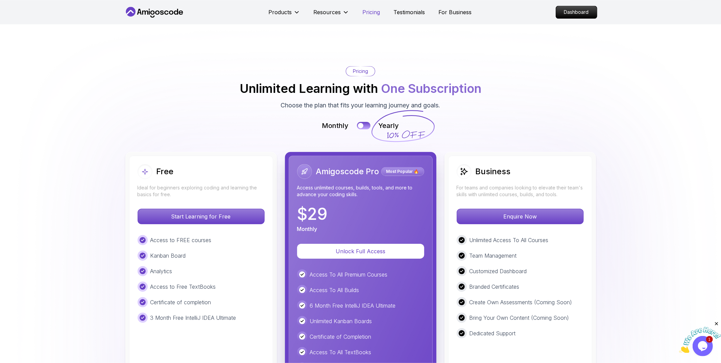
scroll to position [1444, 0]
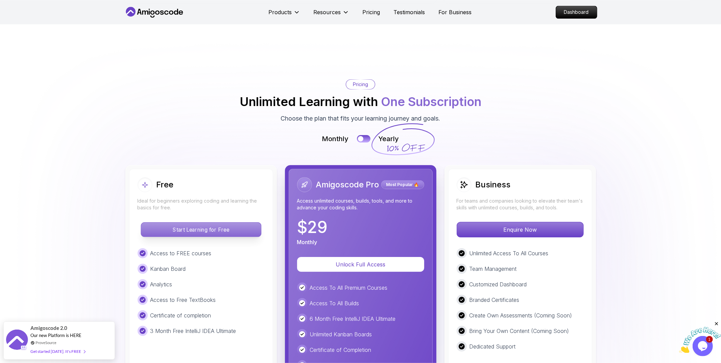
click at [200, 223] on p "Start Learning for Free" at bounding box center [201, 230] width 120 height 14
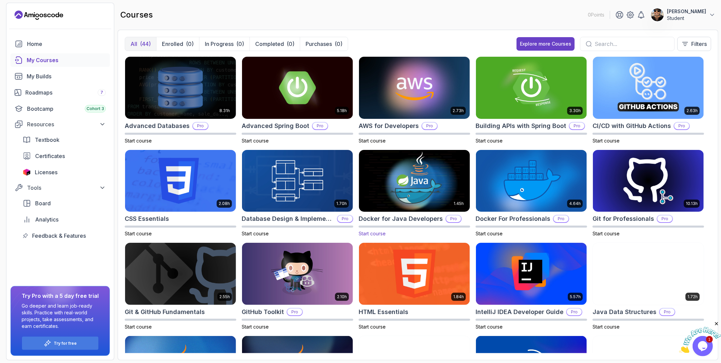
scroll to position [200, 0]
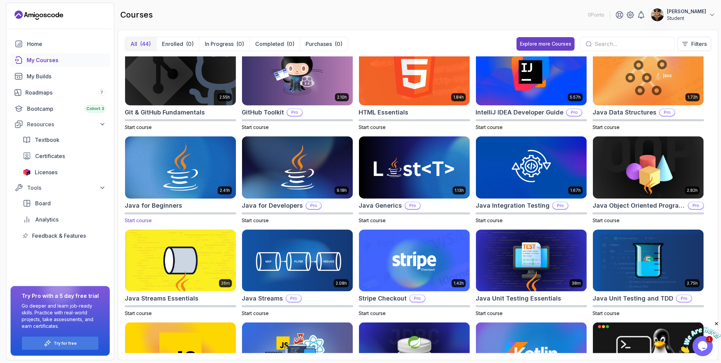
click at [143, 204] on h2 "Java for Beginners" at bounding box center [153, 205] width 57 height 9
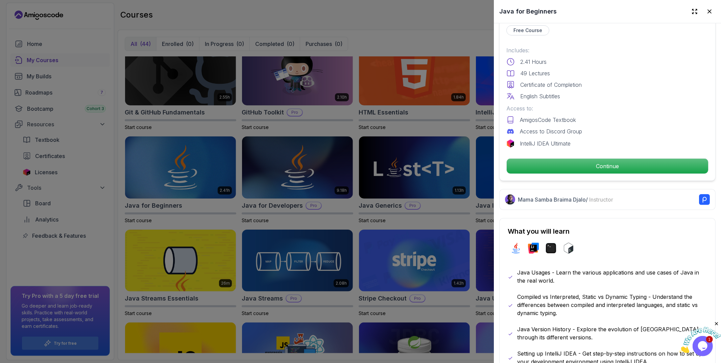
scroll to position [166, 0]
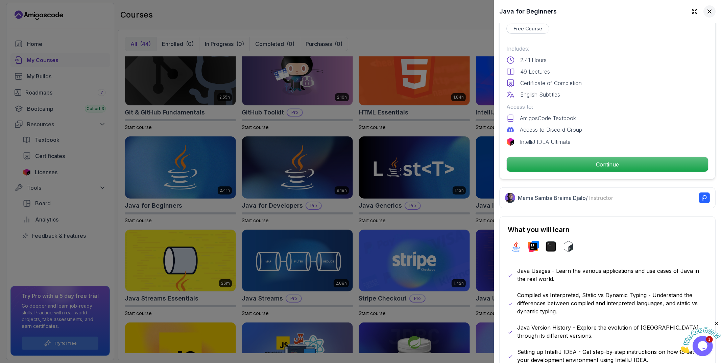
click at [711, 13] on icon at bounding box center [709, 11] width 3 height 3
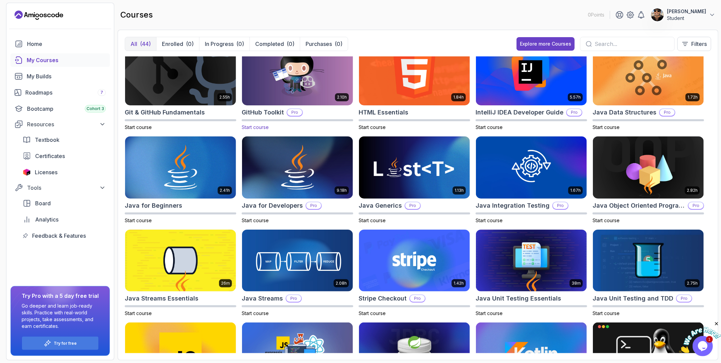
scroll to position [0, 0]
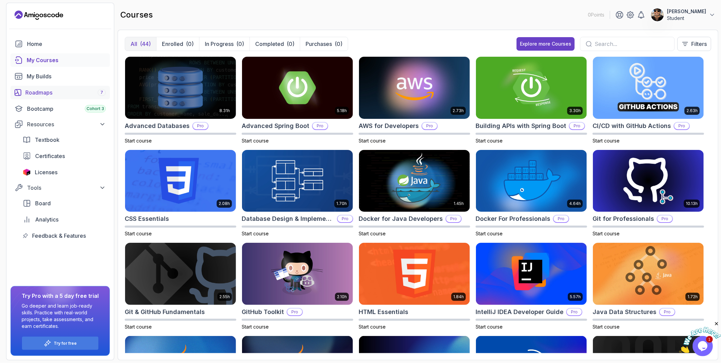
click at [47, 94] on div "Roadmaps 7" at bounding box center [65, 93] width 80 height 8
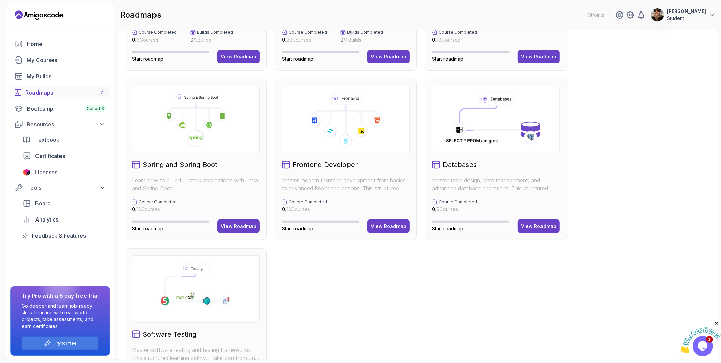
scroll to position [183, 0]
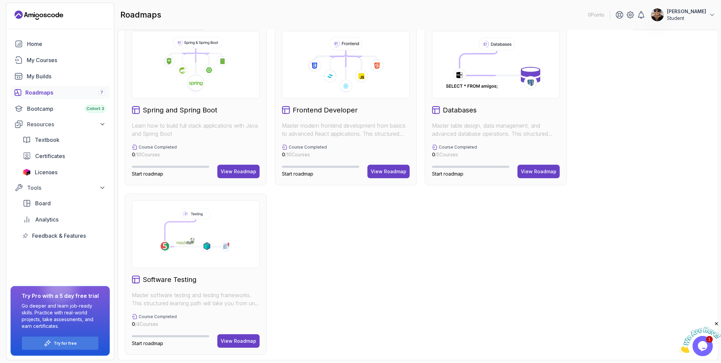
click at [163, 108] on h2 "Spring and Spring Boot" at bounding box center [180, 109] width 75 height 9
click at [243, 169] on div "View Roadmap" at bounding box center [238, 171] width 35 height 7
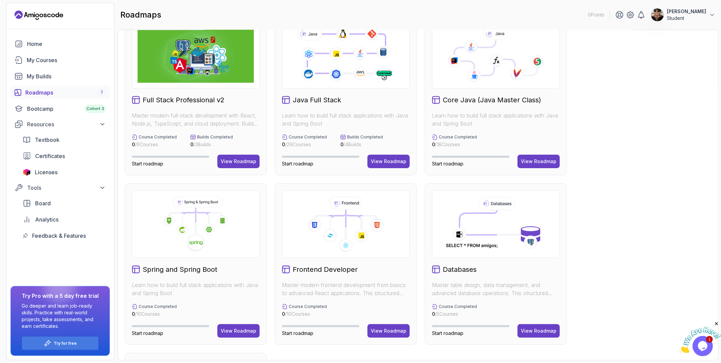
scroll to position [24, 0]
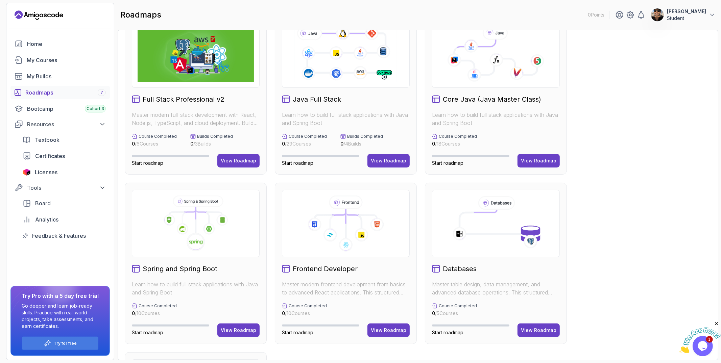
click at [464, 106] on div "Core Java (Java Master Class) Learn how to build full stack applications with J…" at bounding box center [496, 94] width 142 height 162
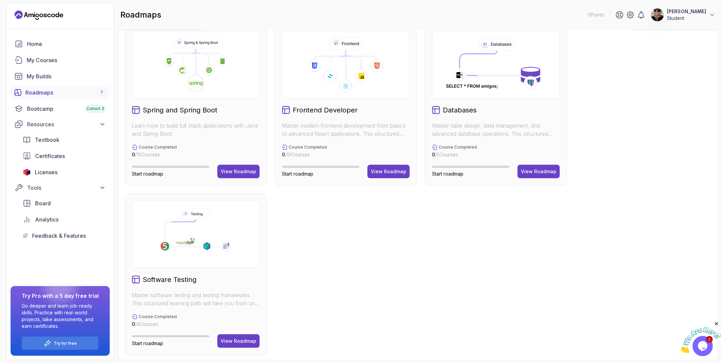
scroll to position [19, 0]
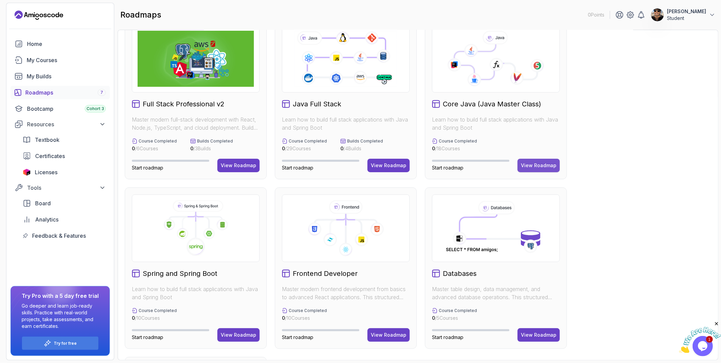
click at [536, 167] on div "View Roadmap" at bounding box center [538, 165] width 35 height 7
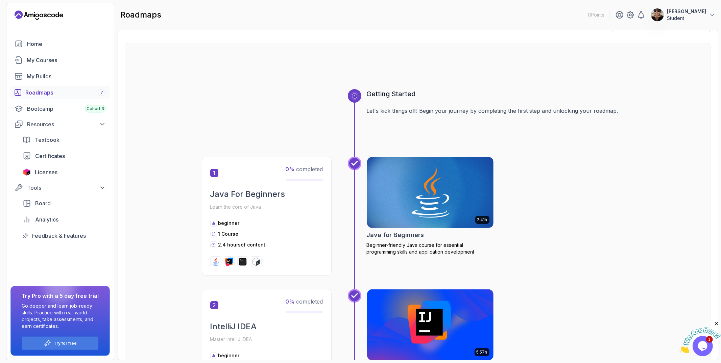
click at [400, 111] on p "Let's kick things off! Begin your journey by completing the first step and unlo…" at bounding box center [501, 111] width 268 height 8
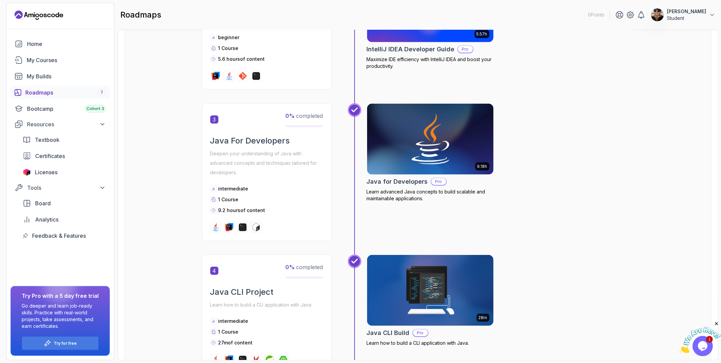
scroll to position [394, 0]
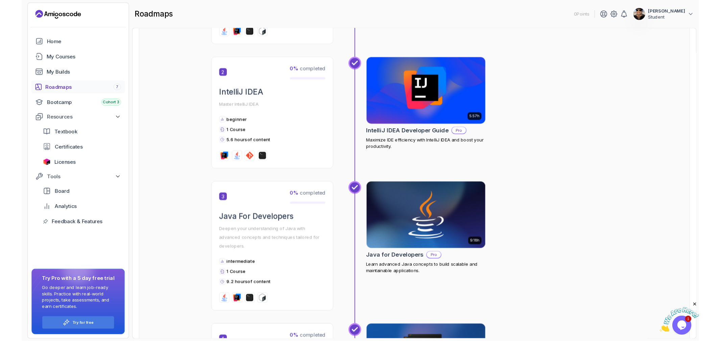
scroll to position [248, 0]
